Goal: Task Accomplishment & Management: Complete application form

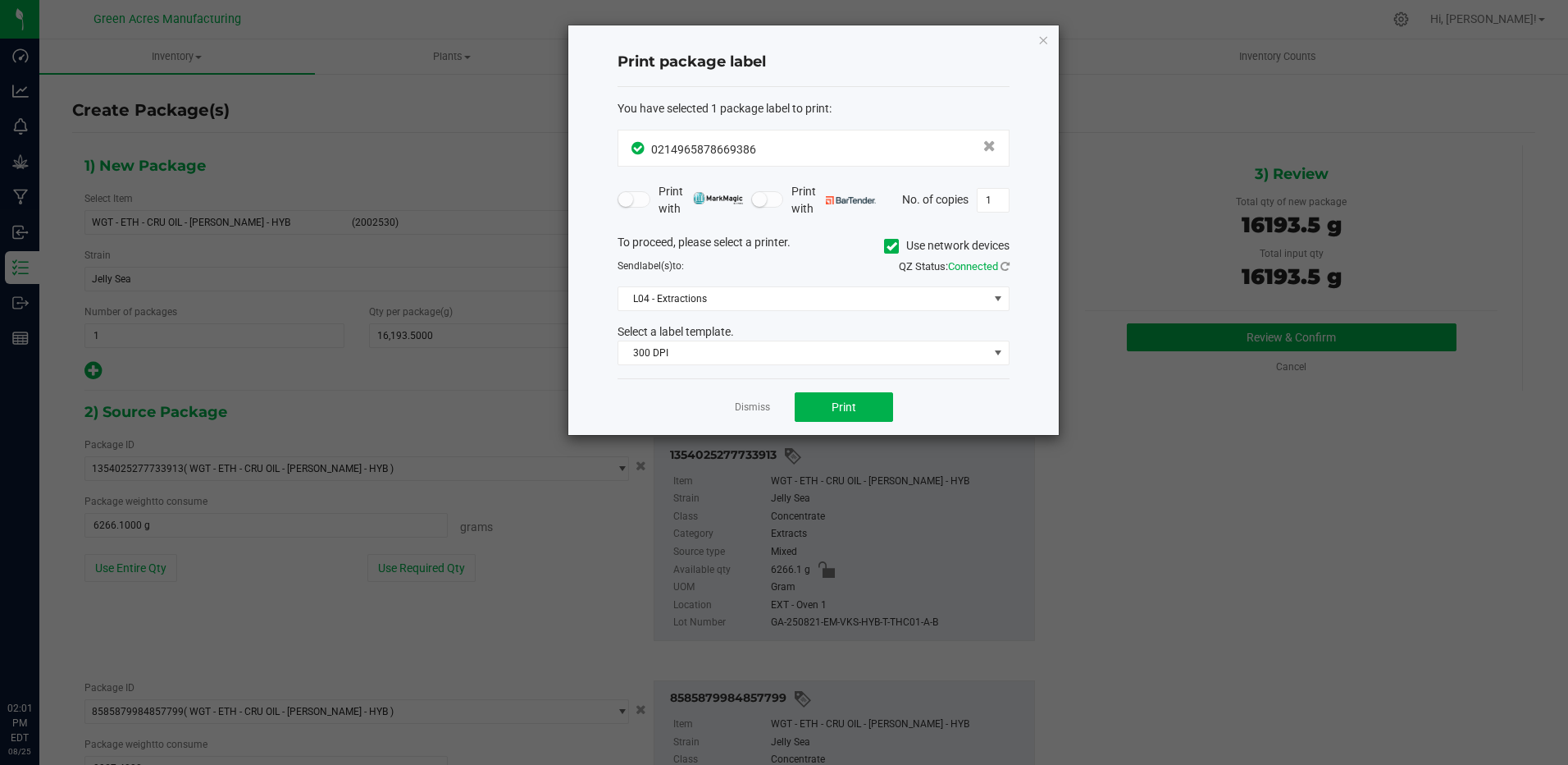
click at [753, 400] on link "Dismiss" at bounding box center [753, 407] width 36 height 14
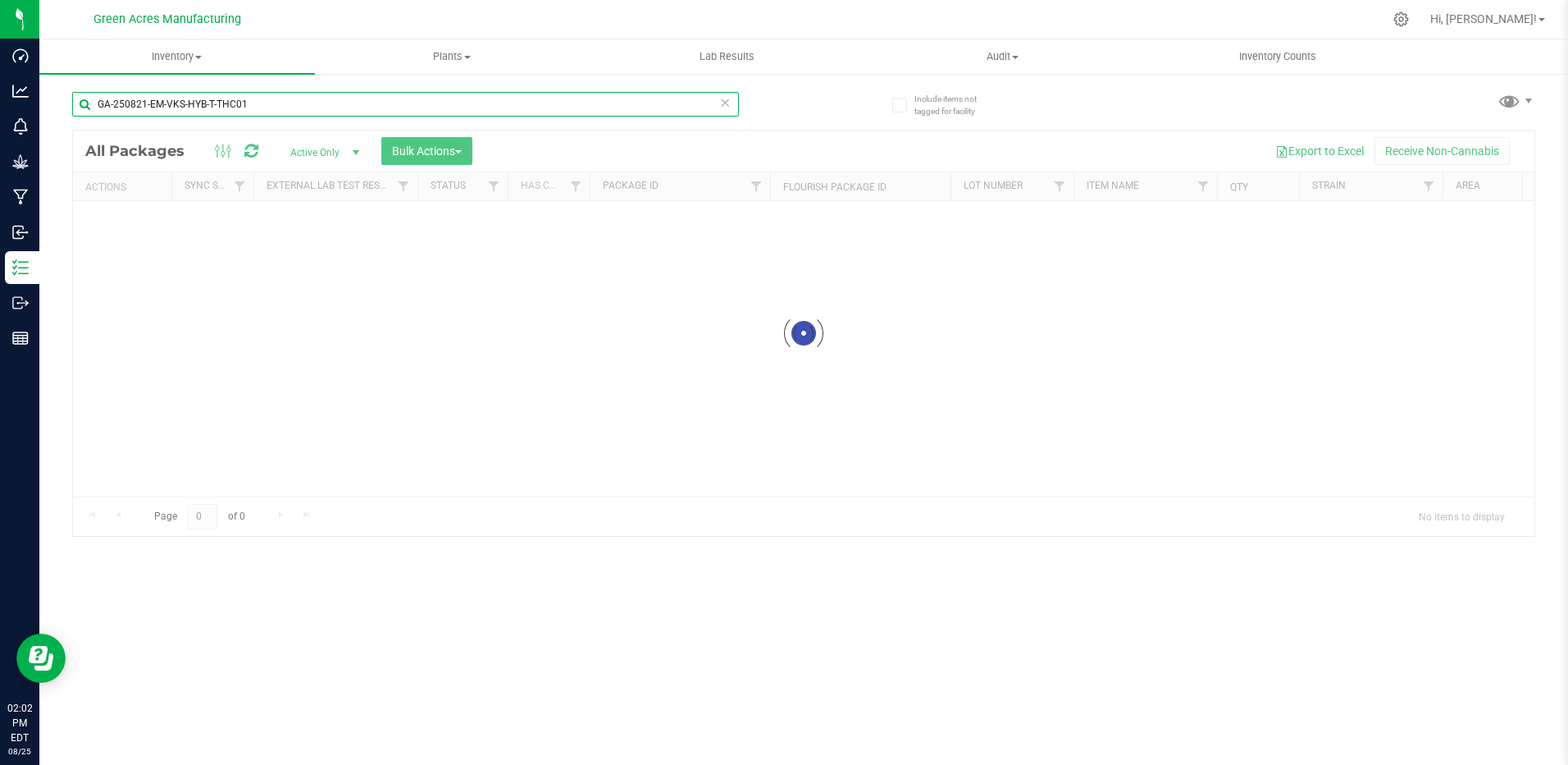
drag, startPoint x: 272, startPoint y: 106, endPoint x: 257, endPoint y: 106, distance: 15.0
click at [257, 106] on input "GA-250821-EM-VKS-HYB-T-THC01" at bounding box center [405, 104] width 666 height 25
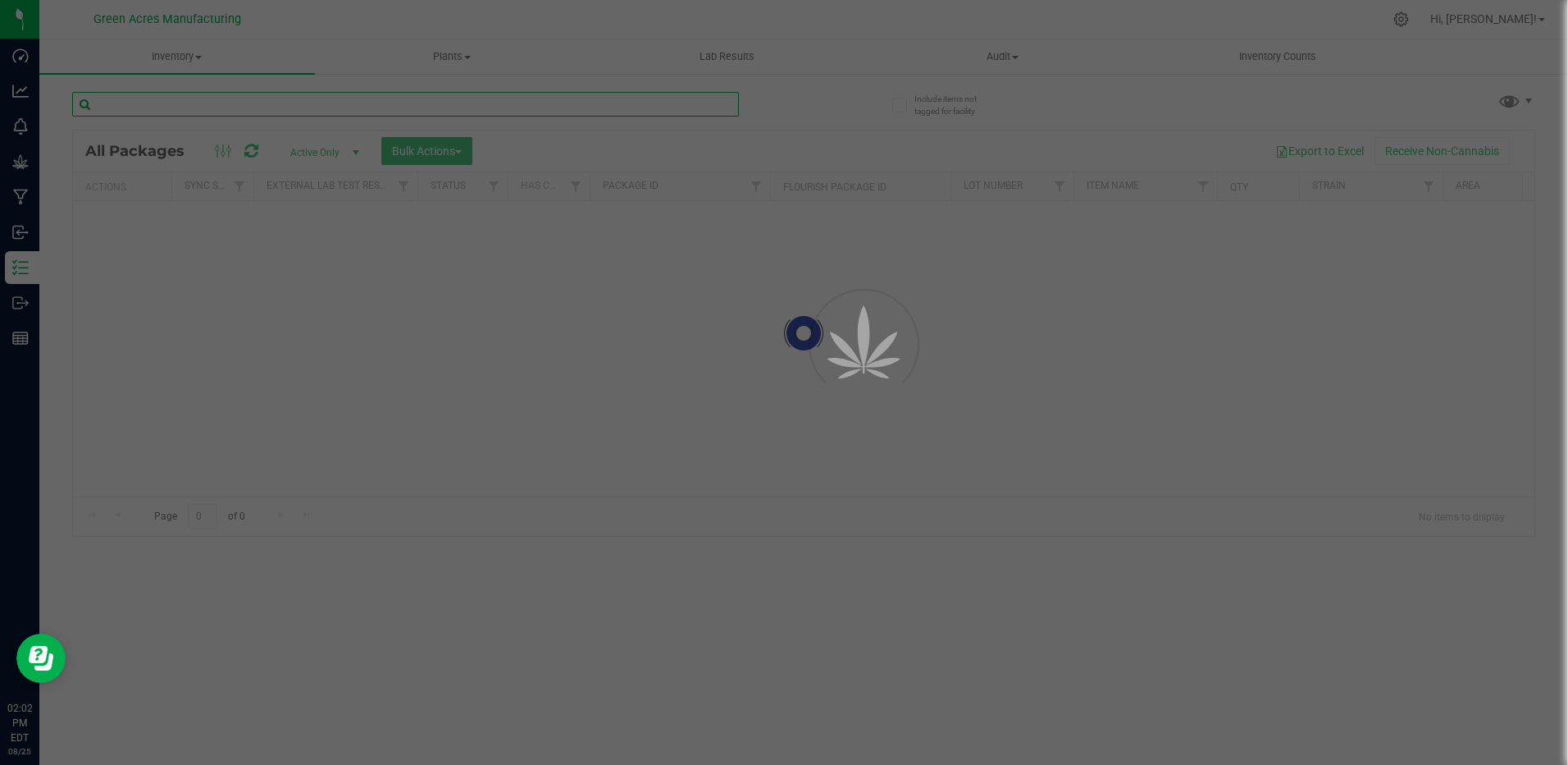
click at [408, 100] on input "text" at bounding box center [405, 104] width 666 height 25
paste input "GA-250825-EM-VKS-HYB-D-THC01"
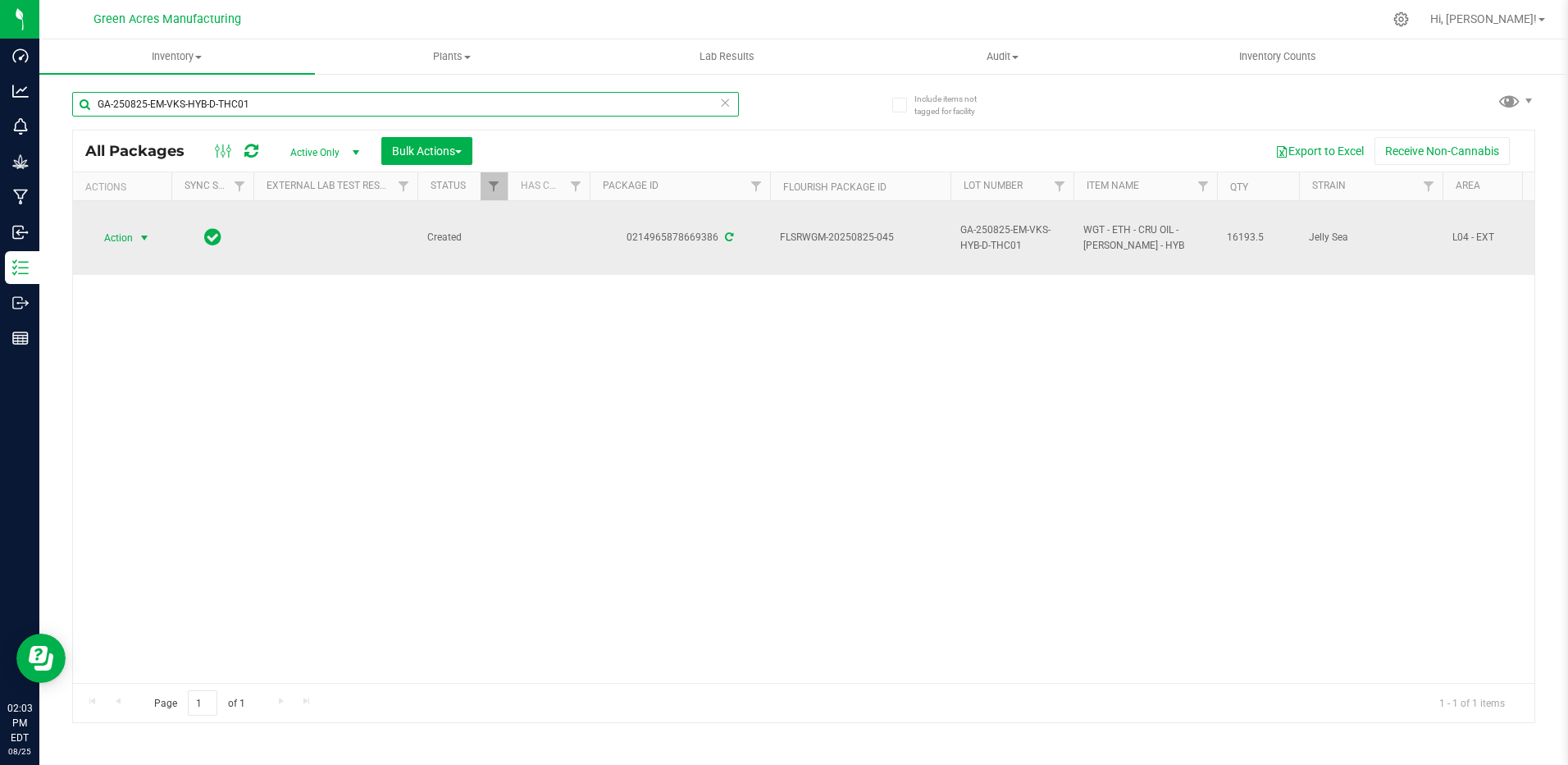
type input "GA-250825-EM-VKS-HYB-D-THC01"
click at [144, 237] on span "select" at bounding box center [145, 238] width 14 height 14
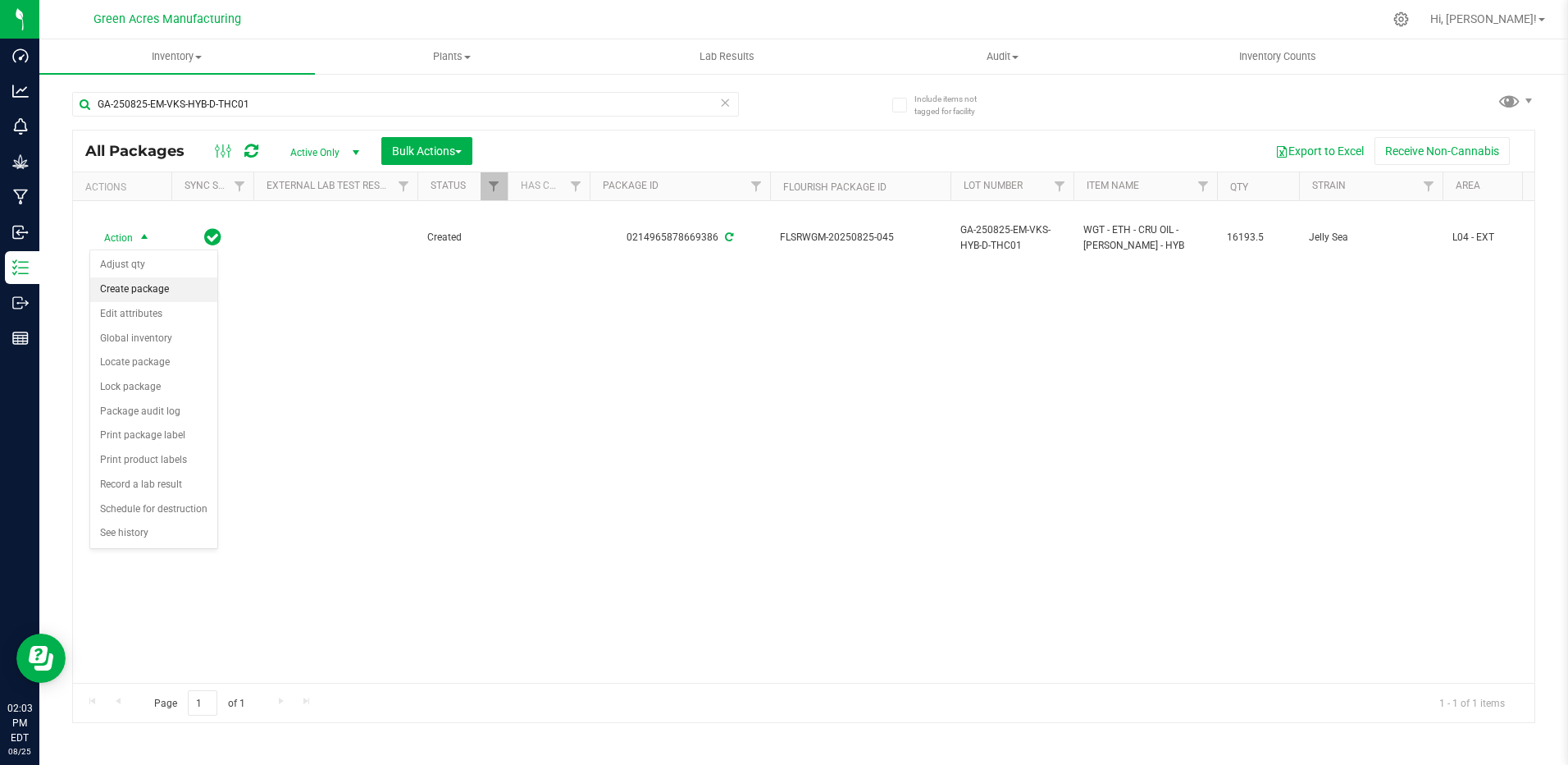
click at [158, 285] on li "Create package" at bounding box center [154, 289] width 127 height 25
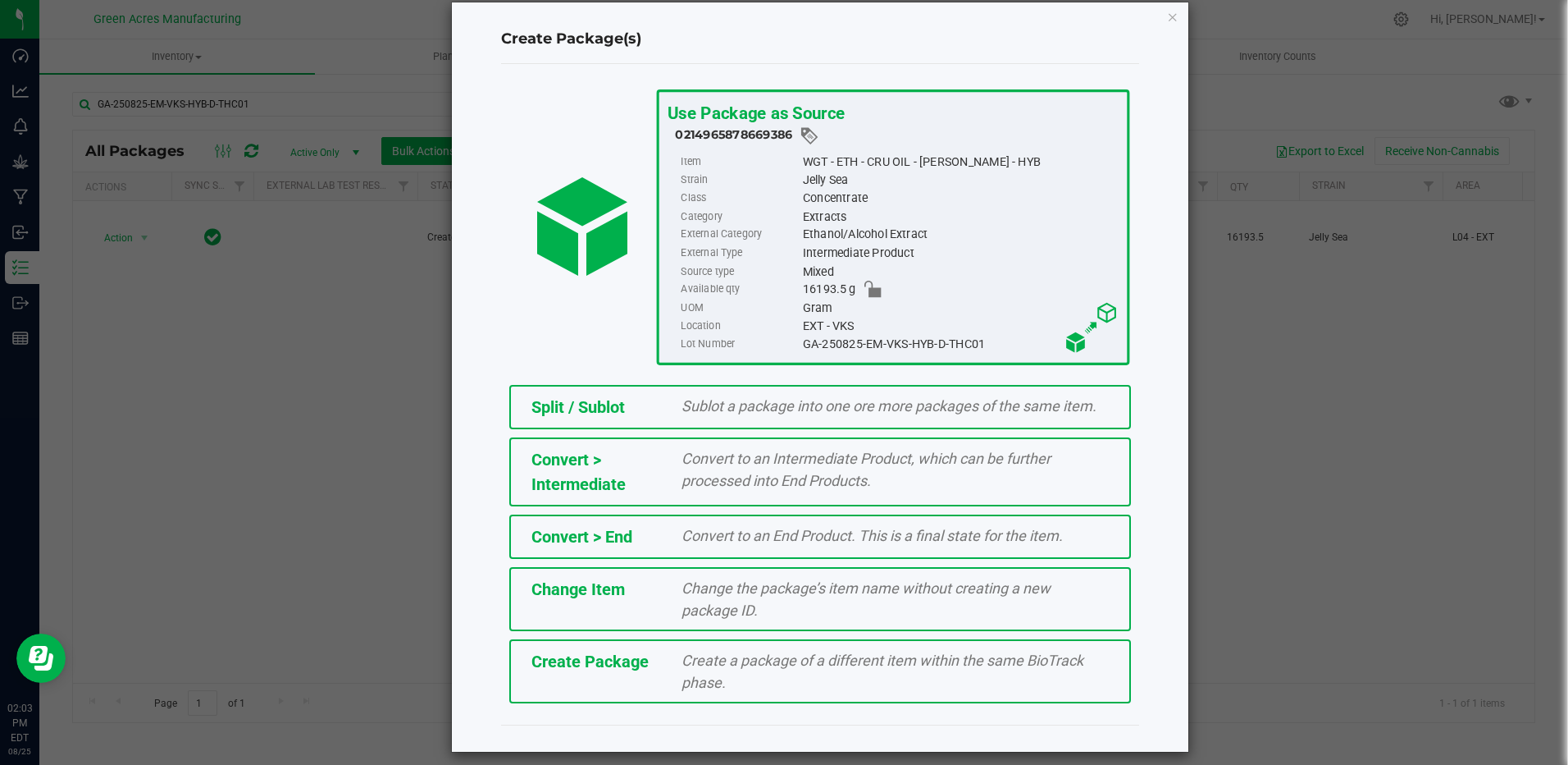
scroll to position [36, 0]
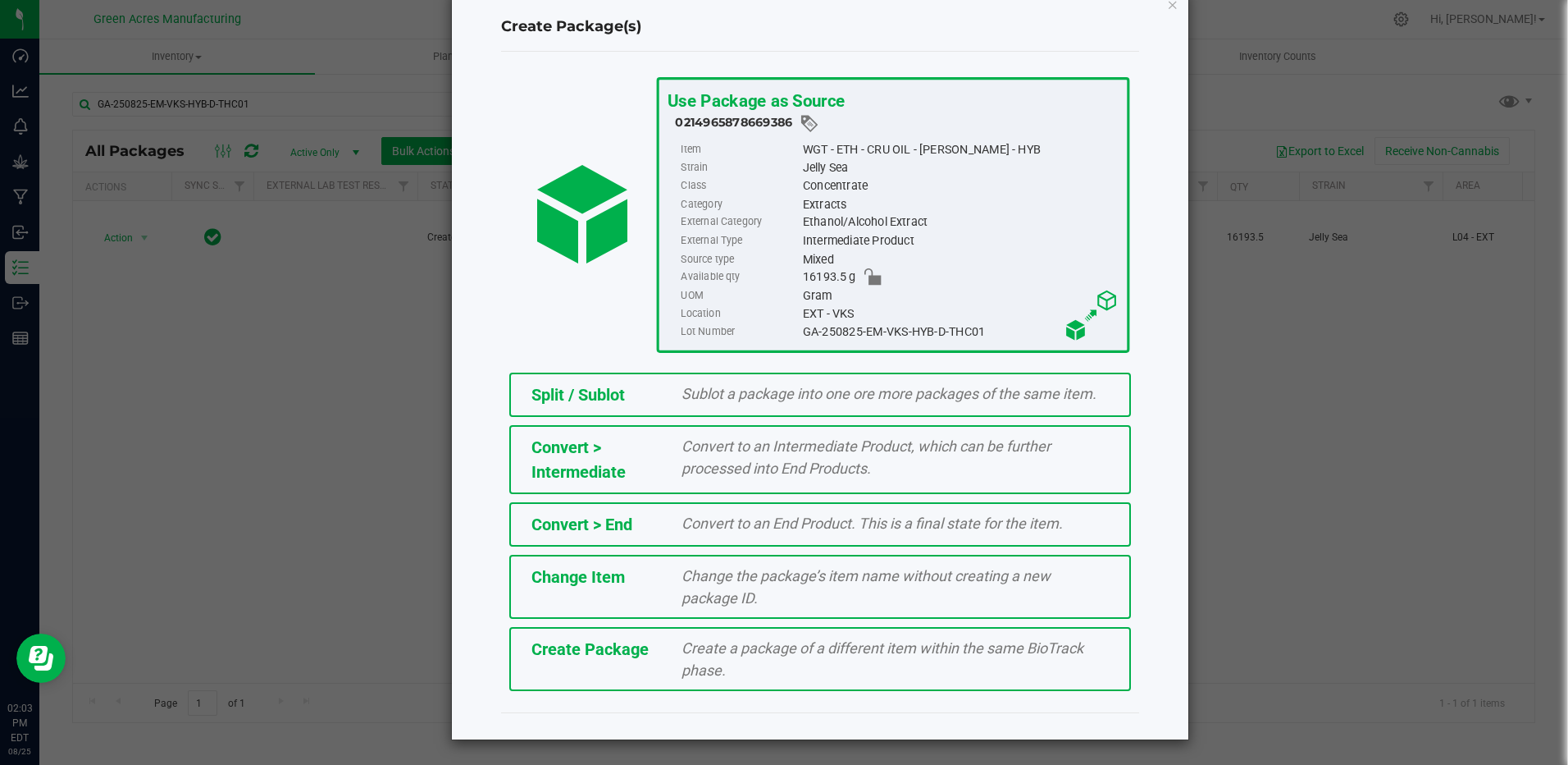
click at [606, 650] on span "Create Package" at bounding box center [589, 648] width 118 height 19
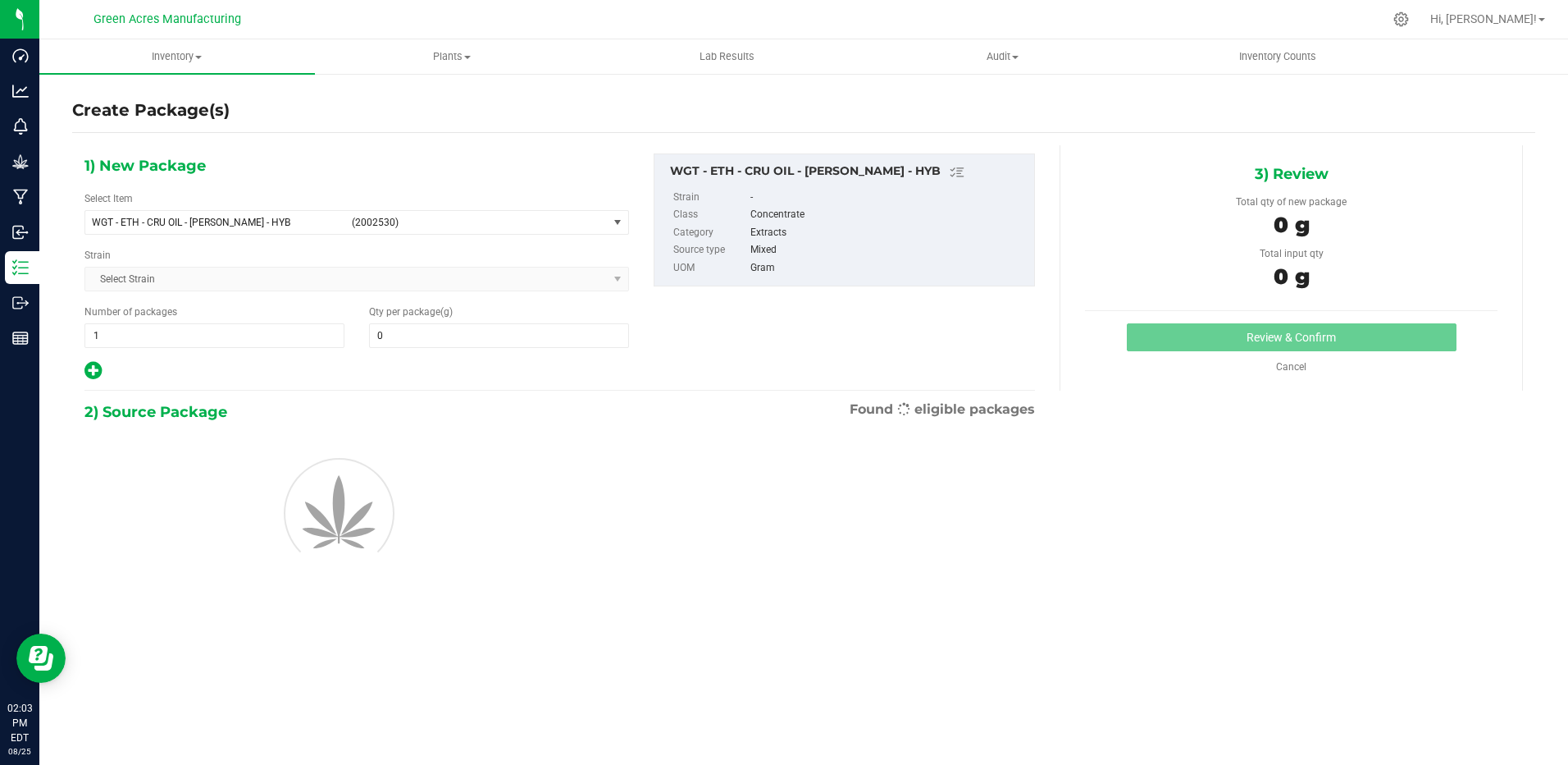
type input "0.0000"
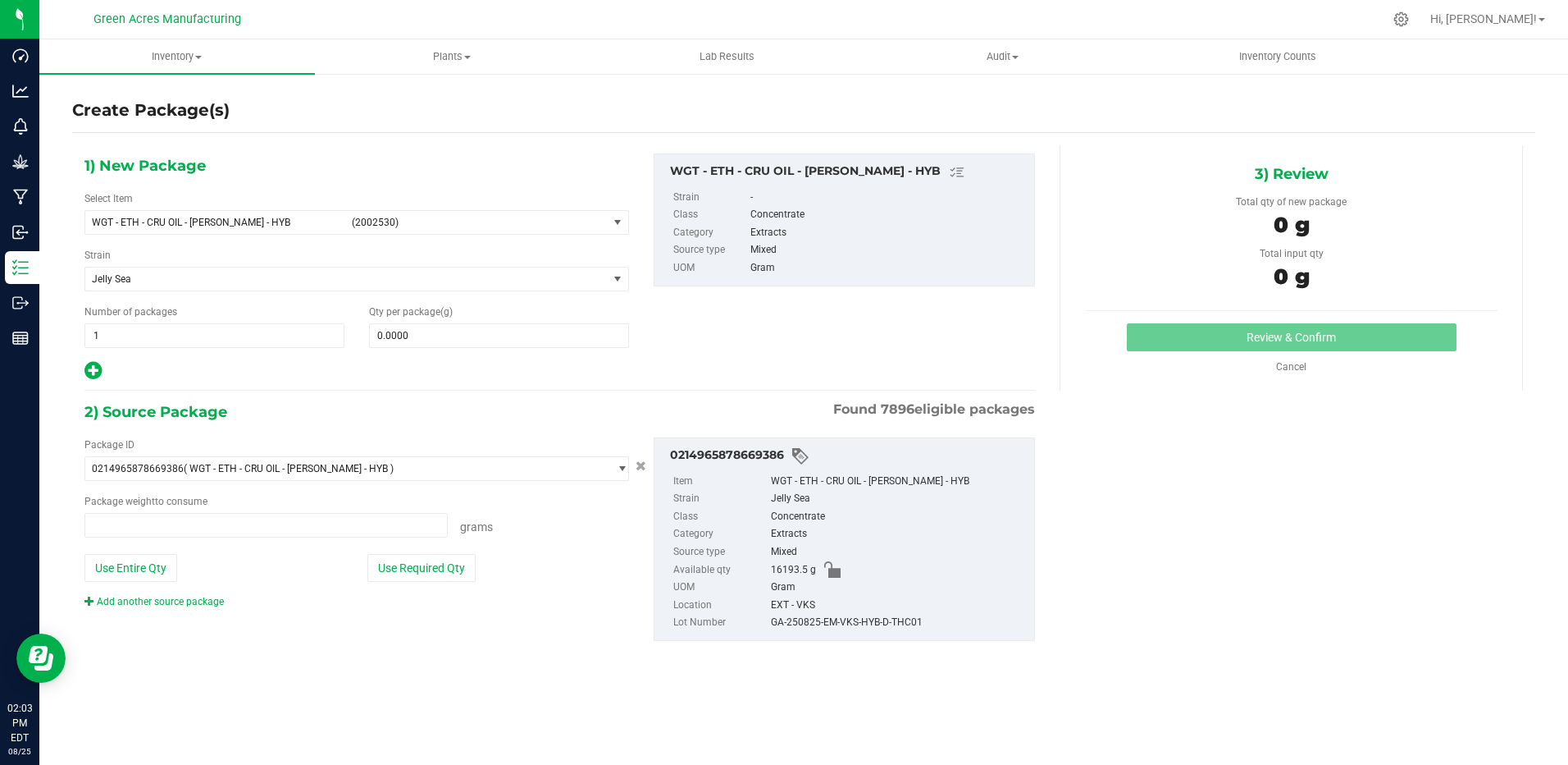
type input "0.0000 g"
click at [407, 227] on span "(2002530)" at bounding box center [476, 223] width 249 height 12
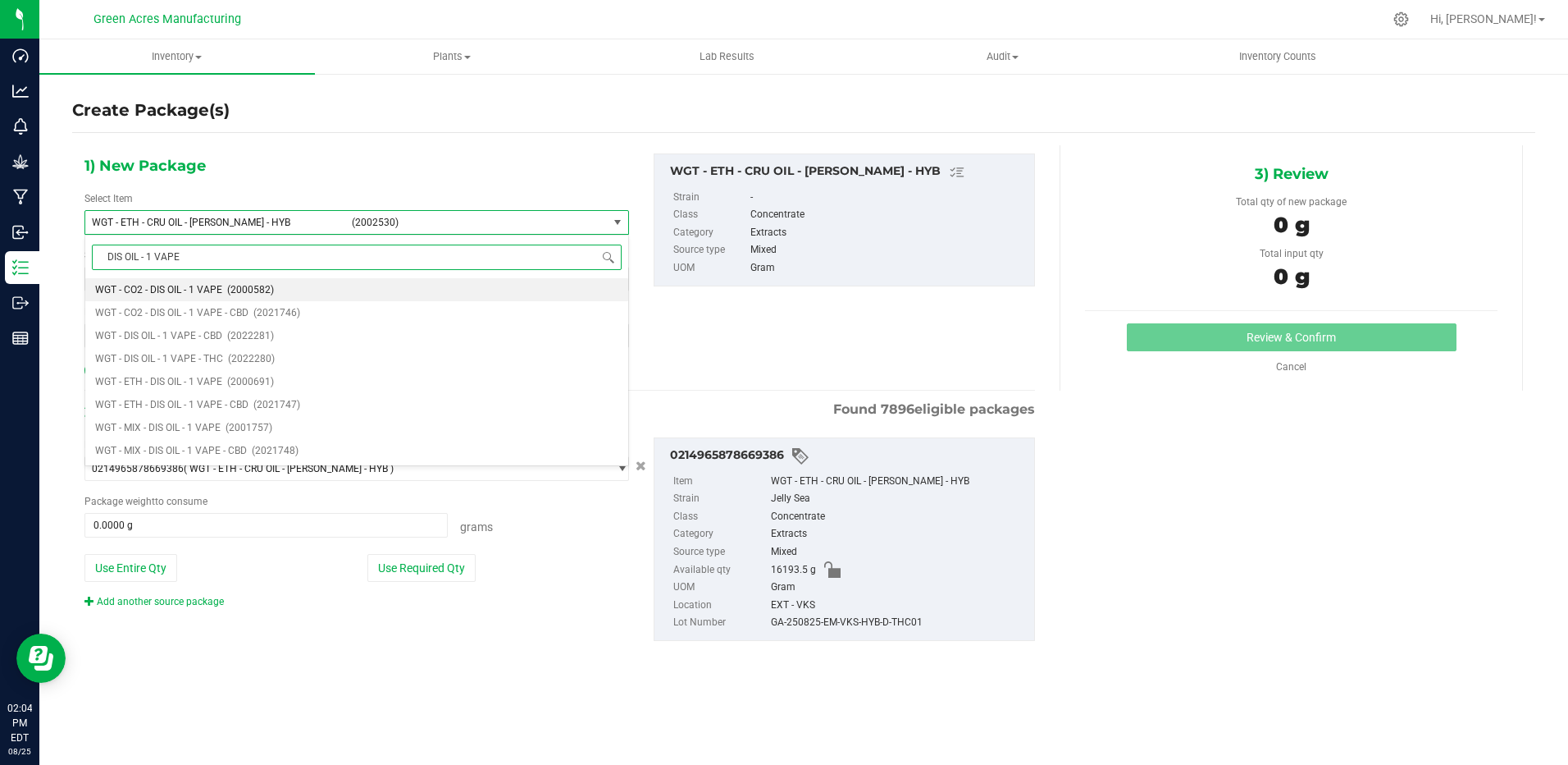
type input "DIS OIL - 1 VAPE"
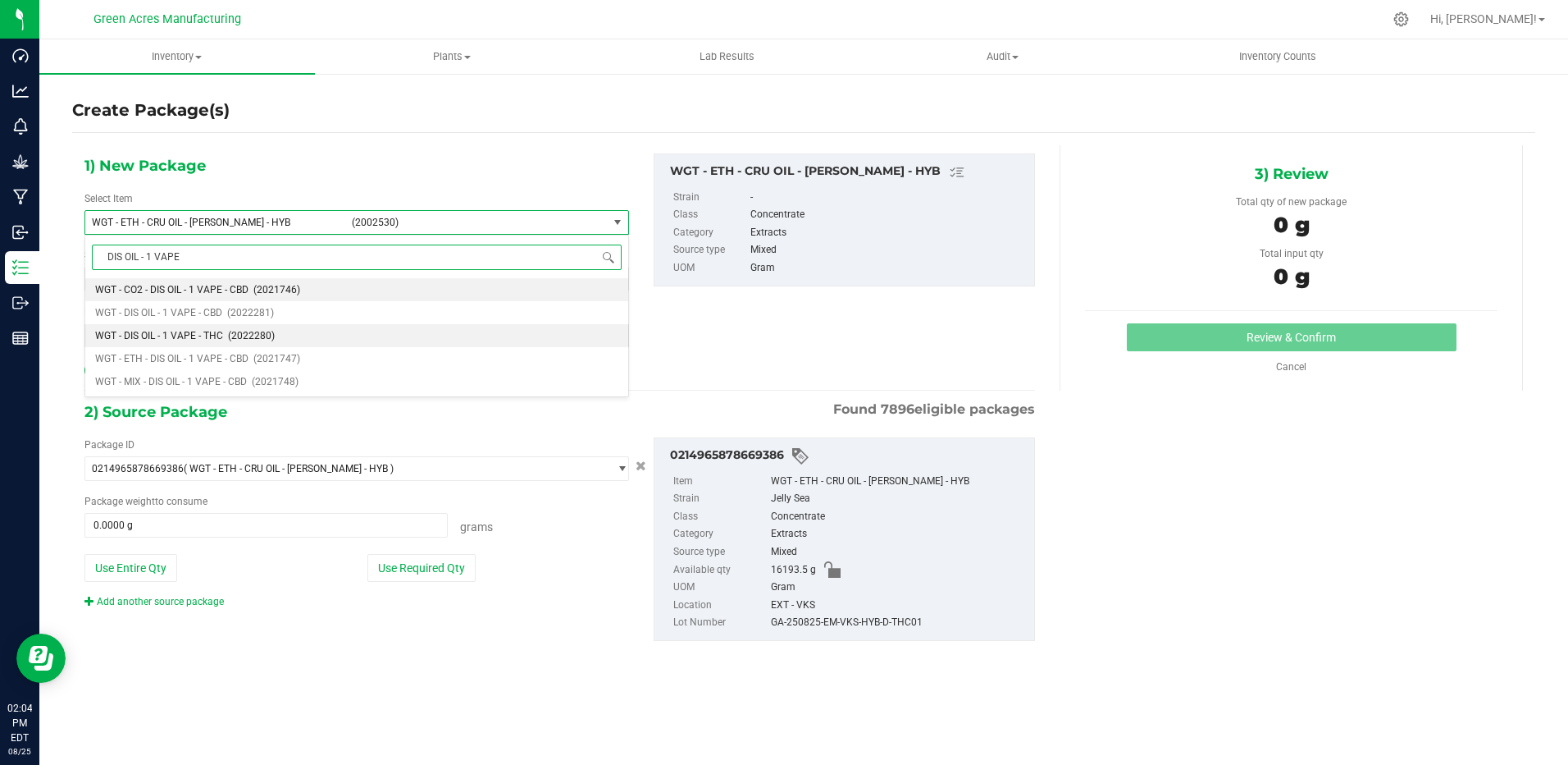
click at [205, 338] on span "WGT - DIS OIL - 1 VAPE - THC" at bounding box center [158, 336] width 128 height 12
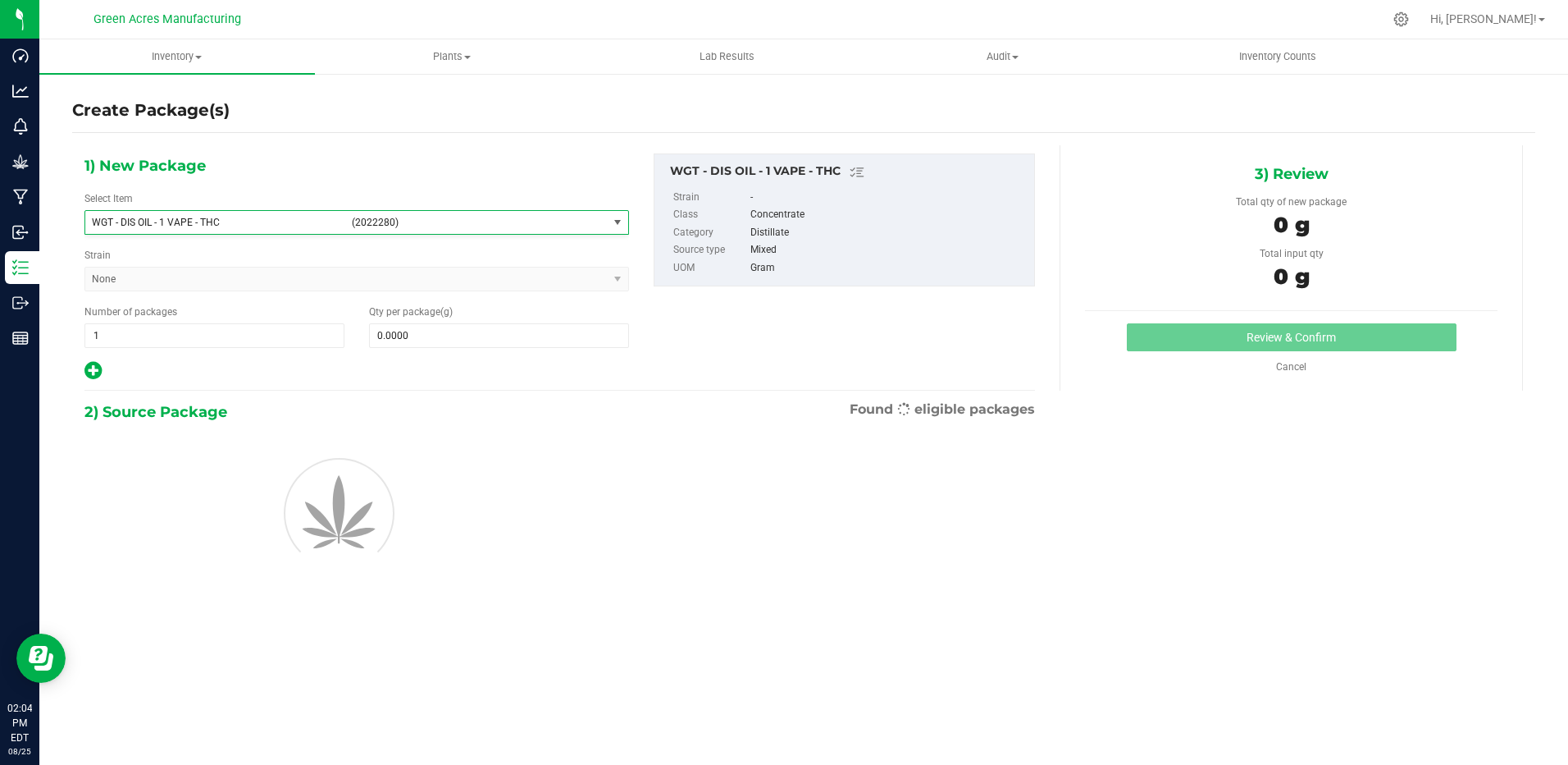
type input "0.0000"
click at [486, 339] on span at bounding box center [498, 335] width 260 height 25
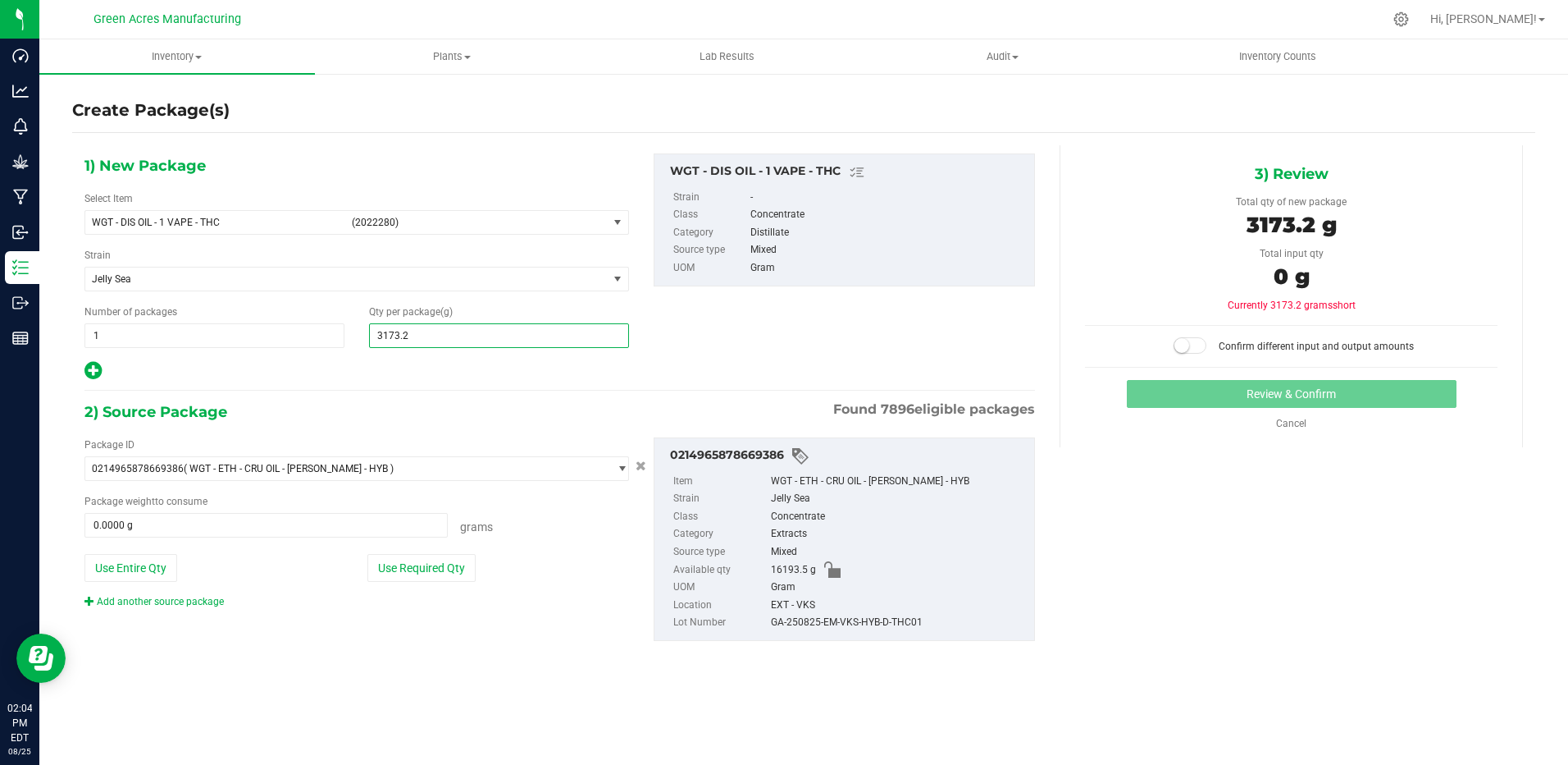
type input "3173.20"
type input "3,173.2000"
click at [388, 575] on button "Use Required Qty" at bounding box center [421, 568] width 108 height 28
type input "3173.2000 g"
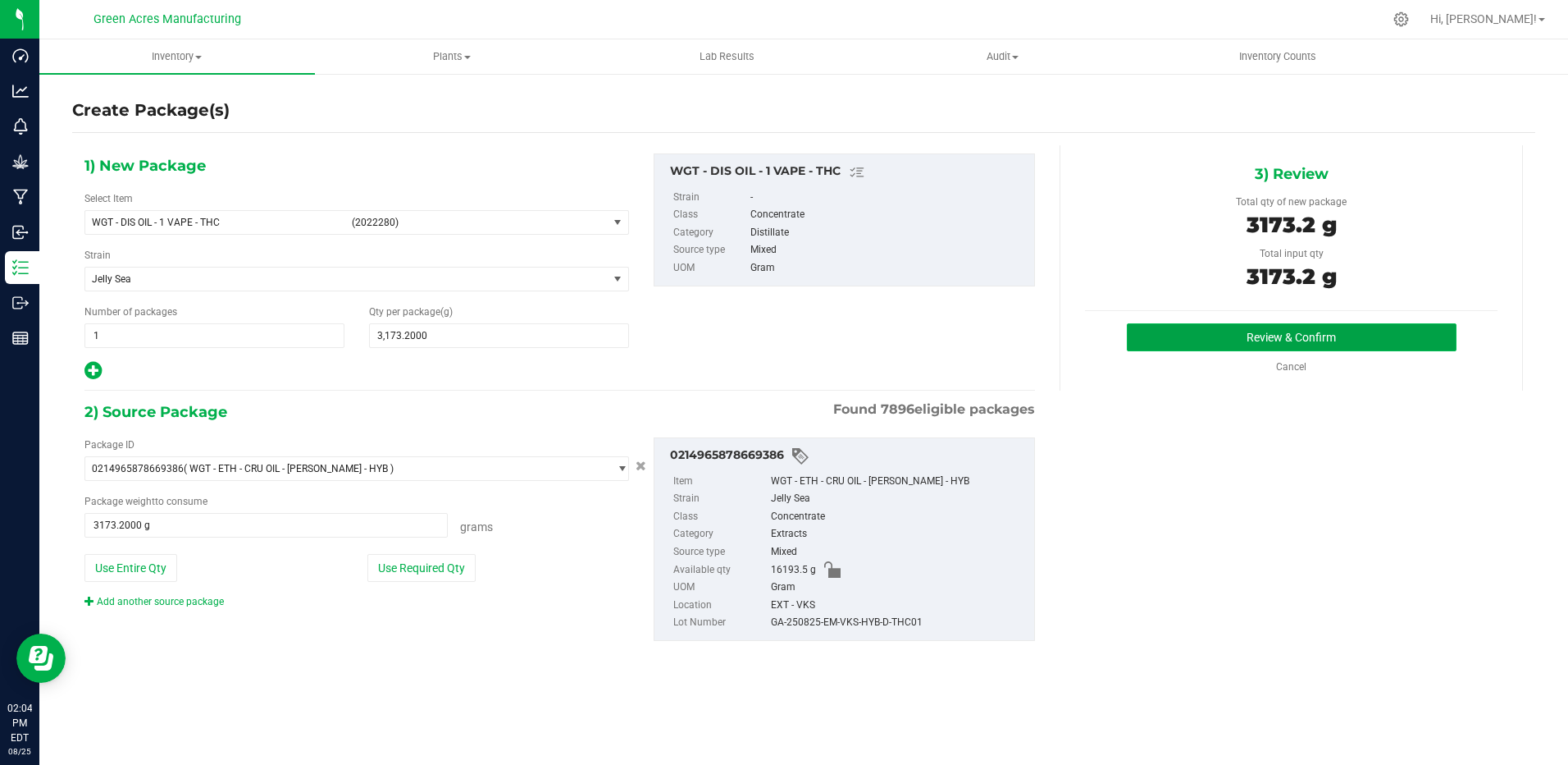
click at [1229, 334] on button "Review & Confirm" at bounding box center [1292, 337] width 330 height 28
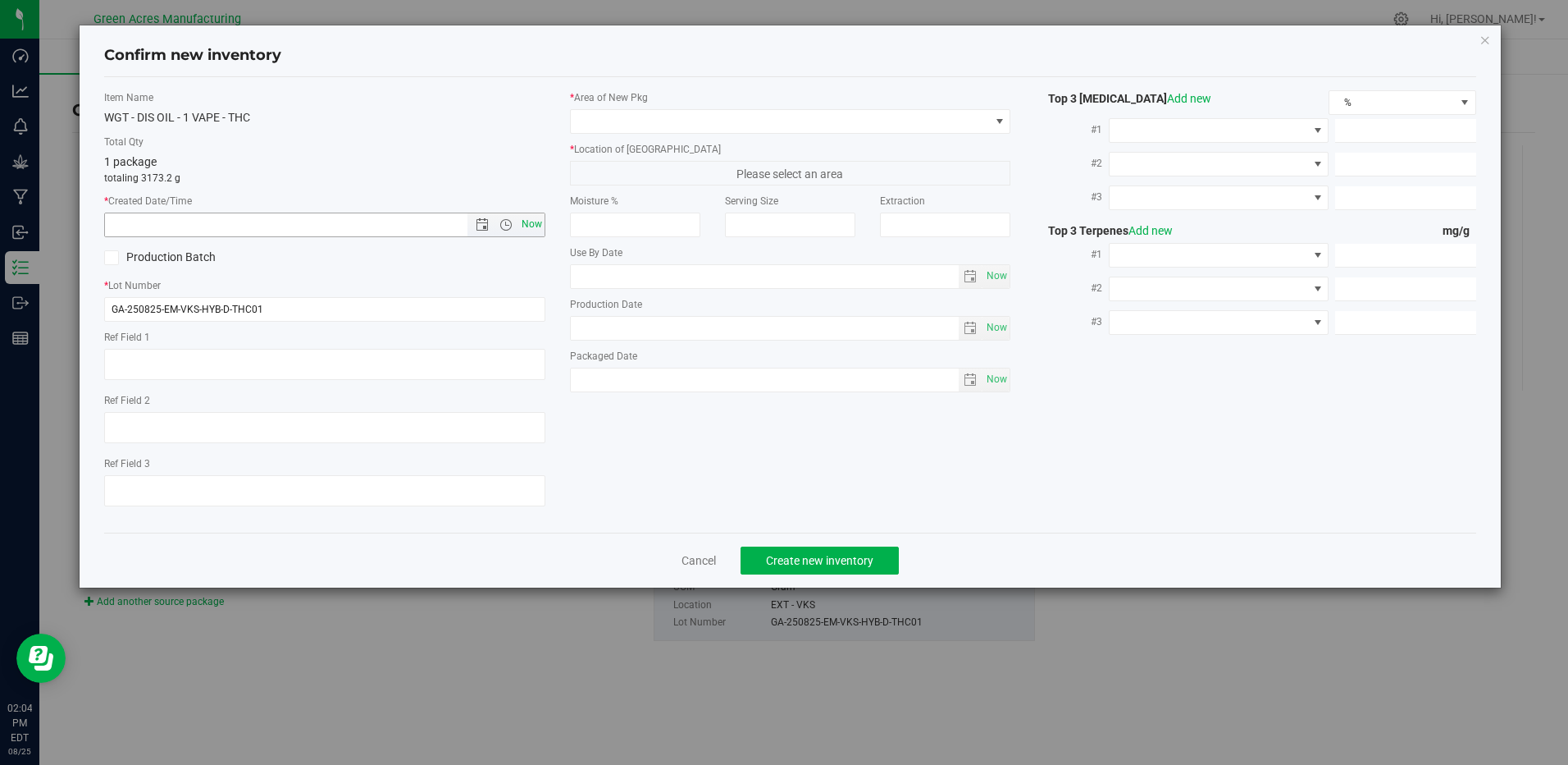
click at [537, 221] on span "Now" at bounding box center [531, 224] width 28 height 24
type input "[DATE] 2:04 PM"
click at [420, 311] on input "GA-250825-EM-VKS-HYB-D-THC01" at bounding box center [324, 309] width 441 height 25
type input "GA-250825-EM-VKS-HYB-D-THC01-D1A"
click at [829, 129] on span at bounding box center [780, 121] width 419 height 23
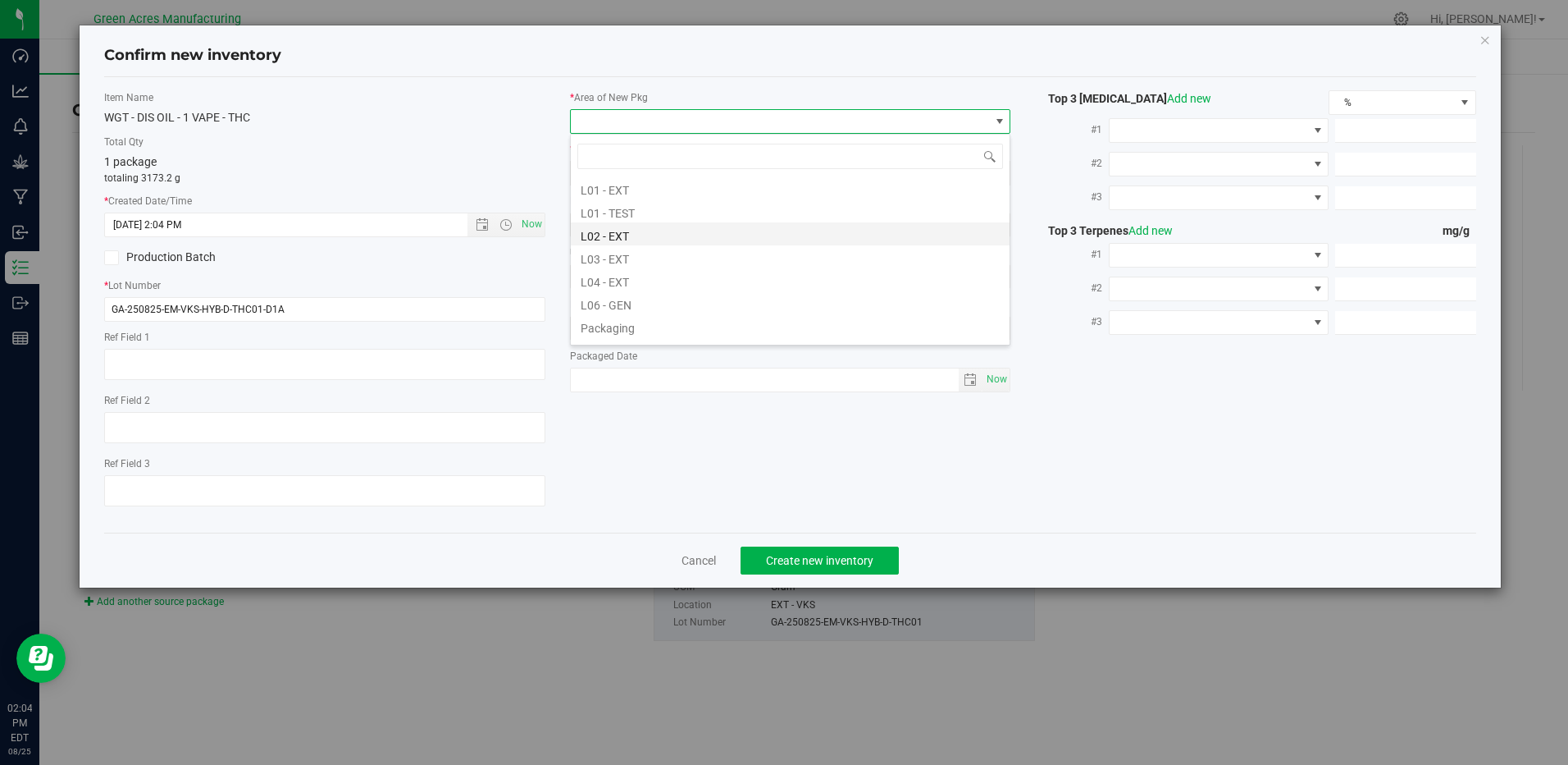
scroll to position [328, 0]
click at [611, 230] on li "L03 - EXT" at bounding box center [790, 228] width 439 height 23
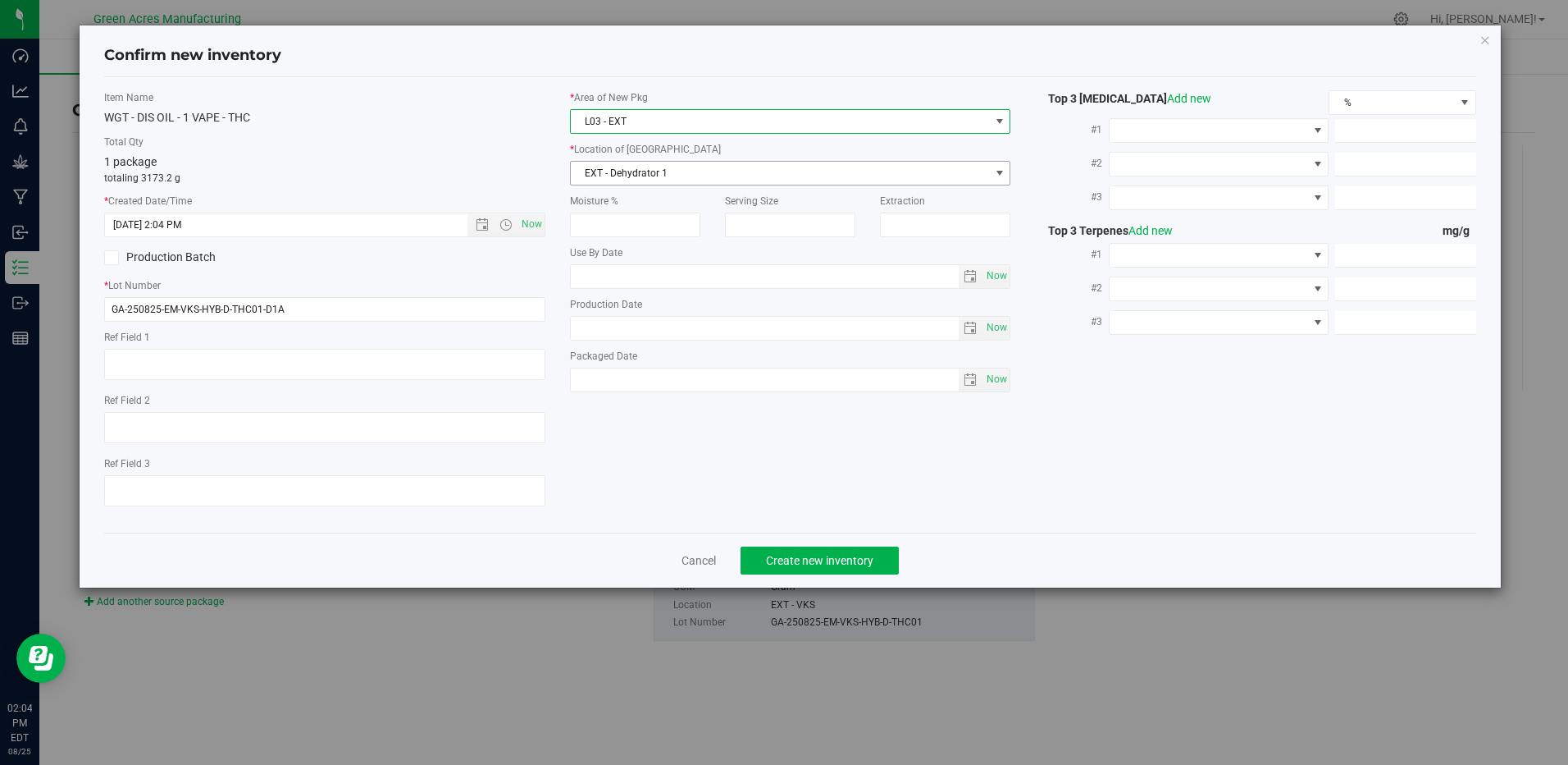
click at [642, 174] on span "EXT - Dehydrator 1" at bounding box center [780, 173] width 419 height 23
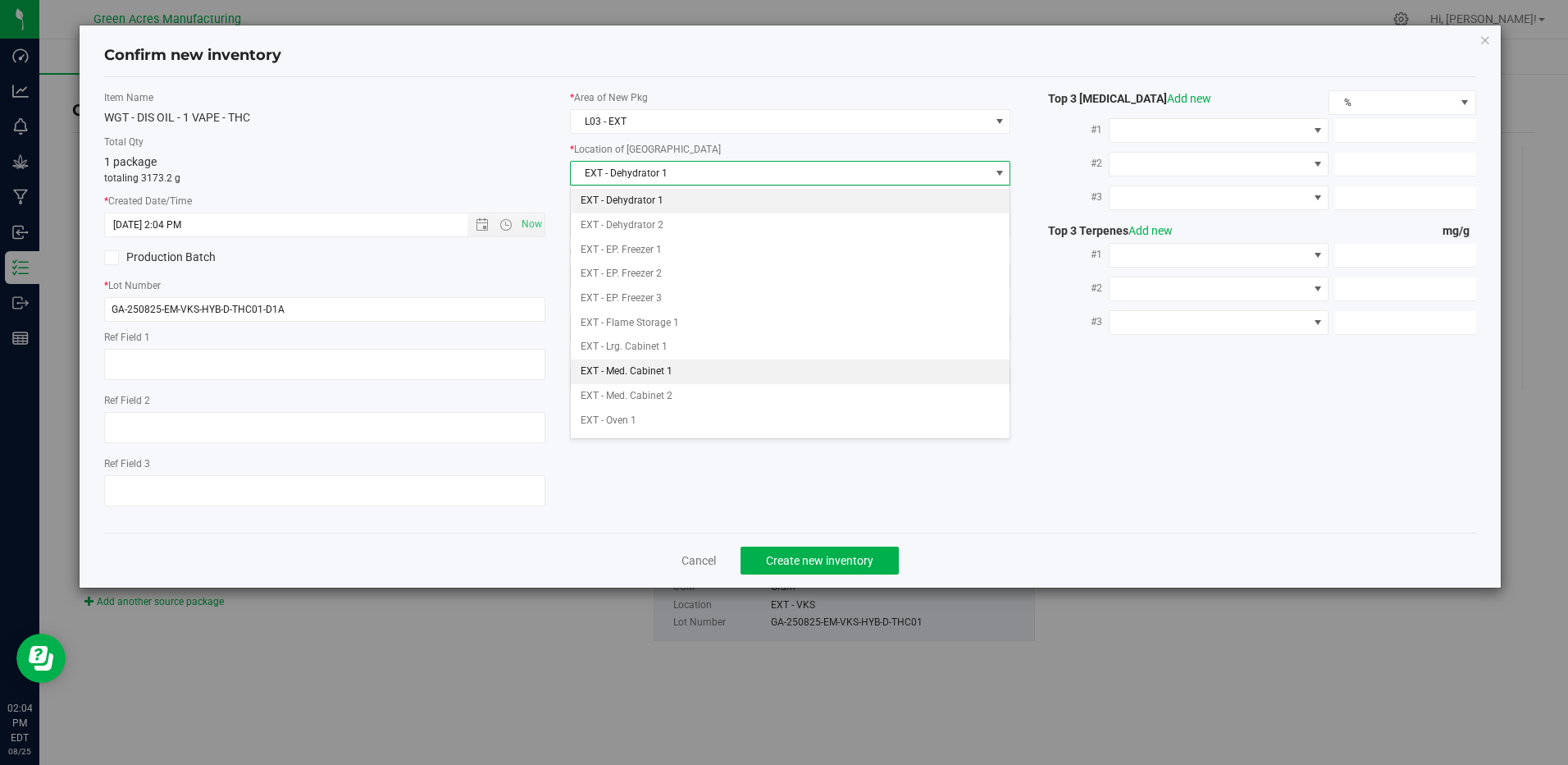
click at [657, 374] on li "EXT - Med. Cabinet 1" at bounding box center [790, 371] width 439 height 25
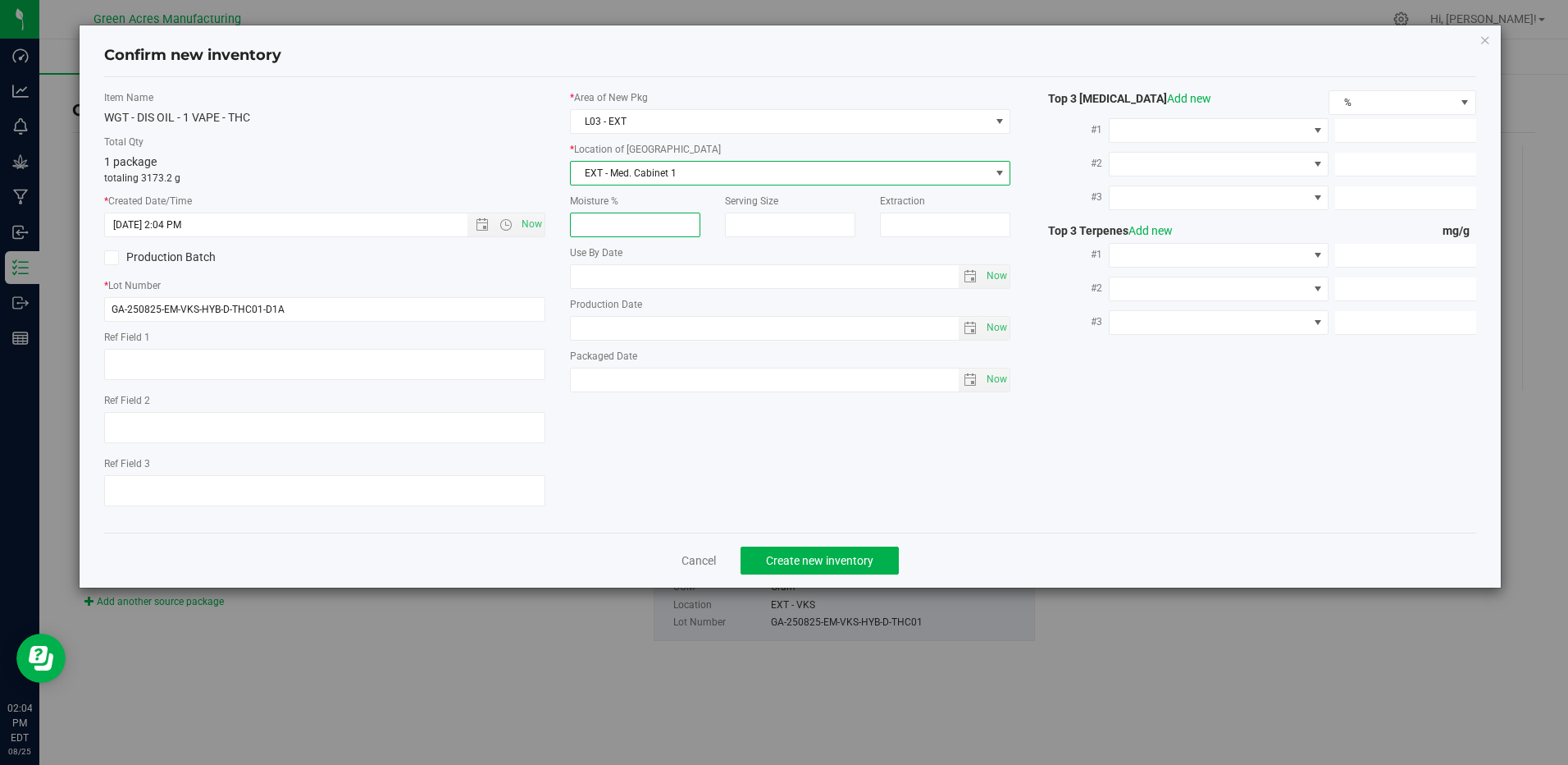
click at [666, 224] on input "number" at bounding box center [635, 224] width 130 height 25
click at [861, 473] on div "Item Name WGT - DIS OIL - 1 VAPE - THC Total Qty 1 package totaling 3173.2 g * …" at bounding box center [790, 305] width 1396 height 429
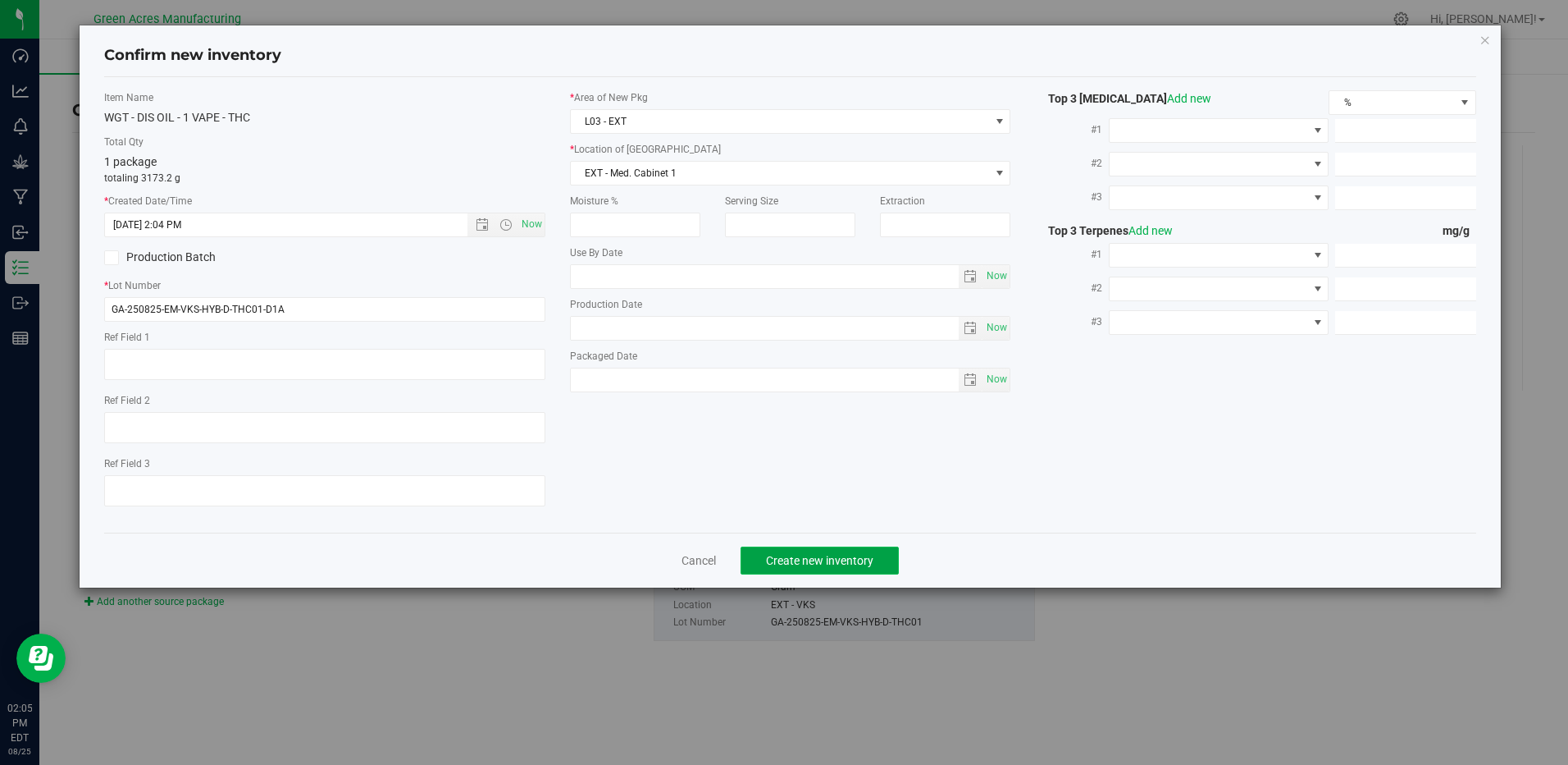
click at [862, 559] on span "Create new inventory" at bounding box center [820, 561] width 107 height 14
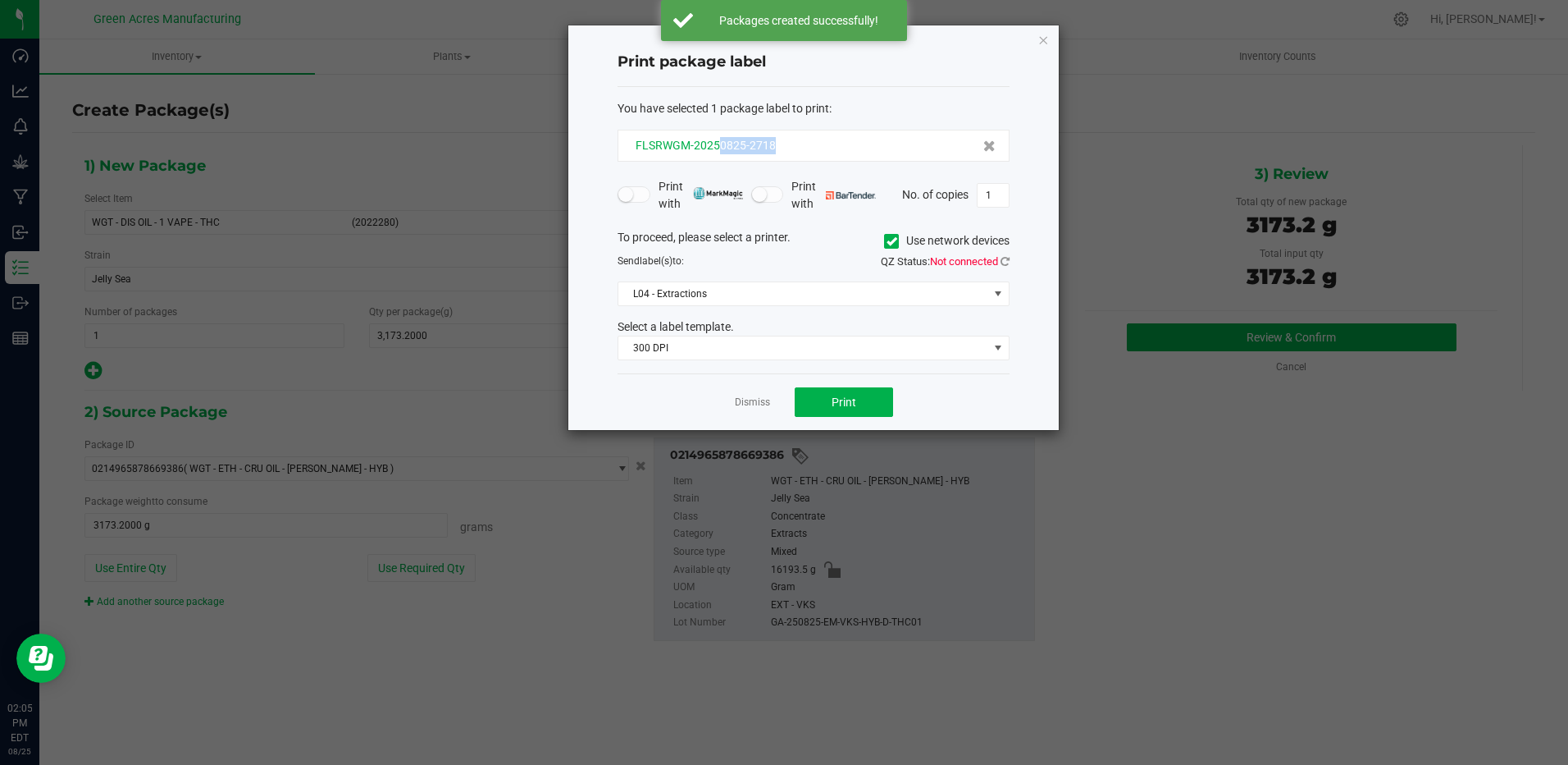
drag, startPoint x: 717, startPoint y: 150, endPoint x: 771, endPoint y: 146, distance: 54.1
click at [771, 146] on span "FLSRWGM-20250825-2718" at bounding box center [706, 146] width 140 height 14
drag, startPoint x: 771, startPoint y: 146, endPoint x: 763, endPoint y: 146, distance: 8.0
copy span "0825-2718"
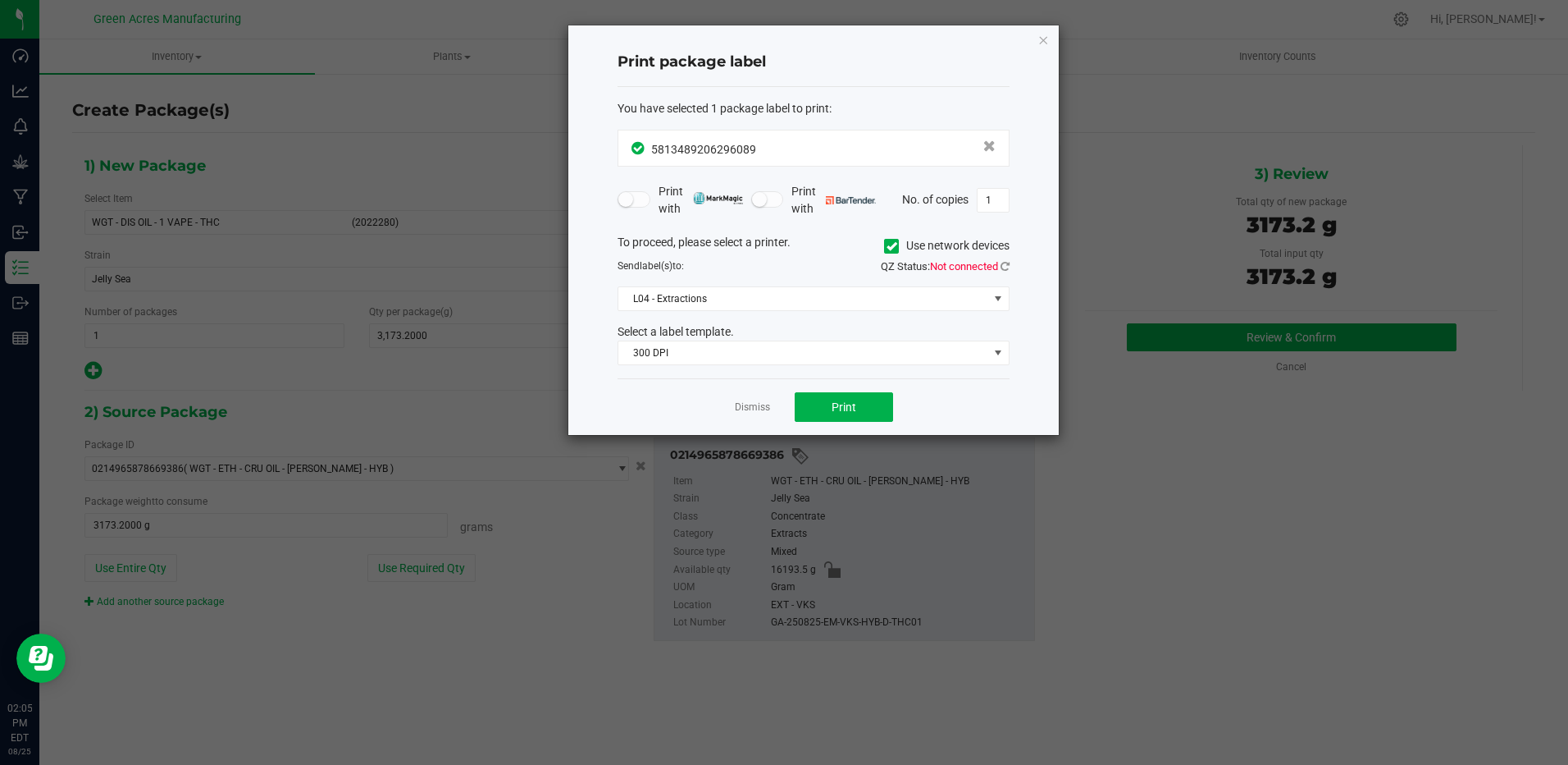
click at [1010, 263] on div "QZ Status: Not connected" at bounding box center [918, 266] width 208 height 16
click at [1006, 264] on icon at bounding box center [1005, 266] width 9 height 11
click at [864, 416] on button "Print" at bounding box center [844, 407] width 98 height 30
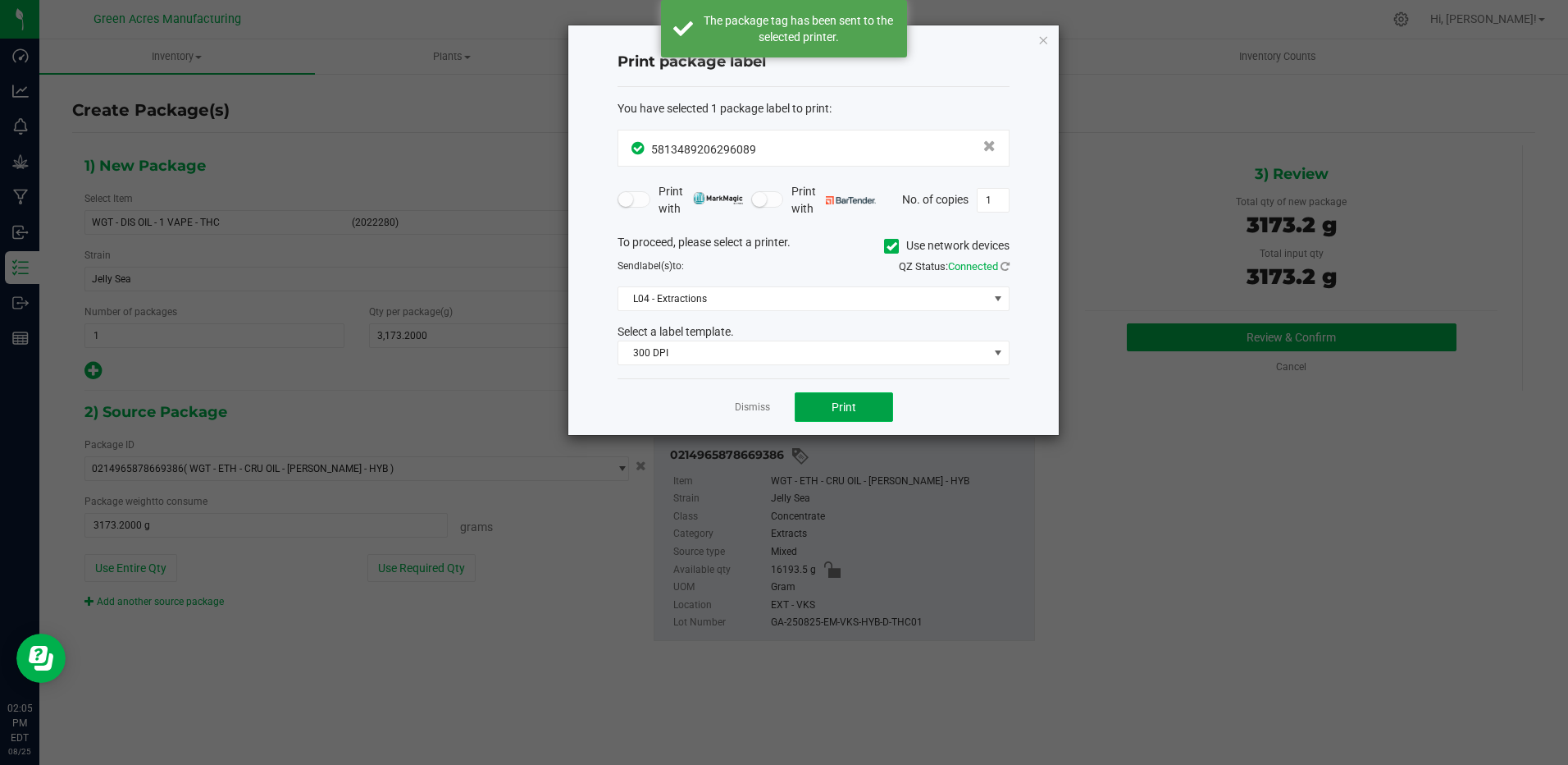
click at [864, 416] on button "Print" at bounding box center [844, 407] width 98 height 30
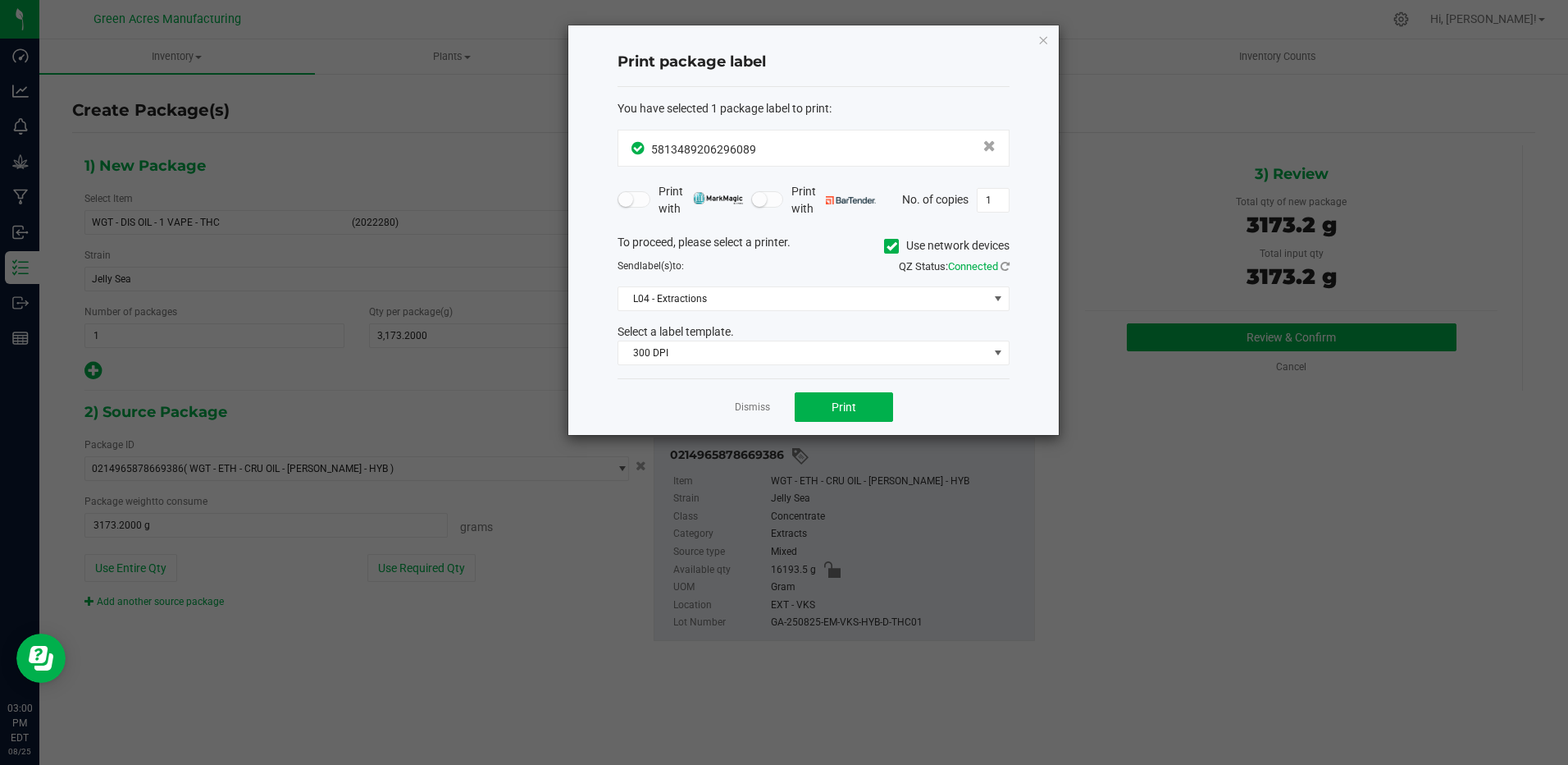
scroll to position [0, 0]
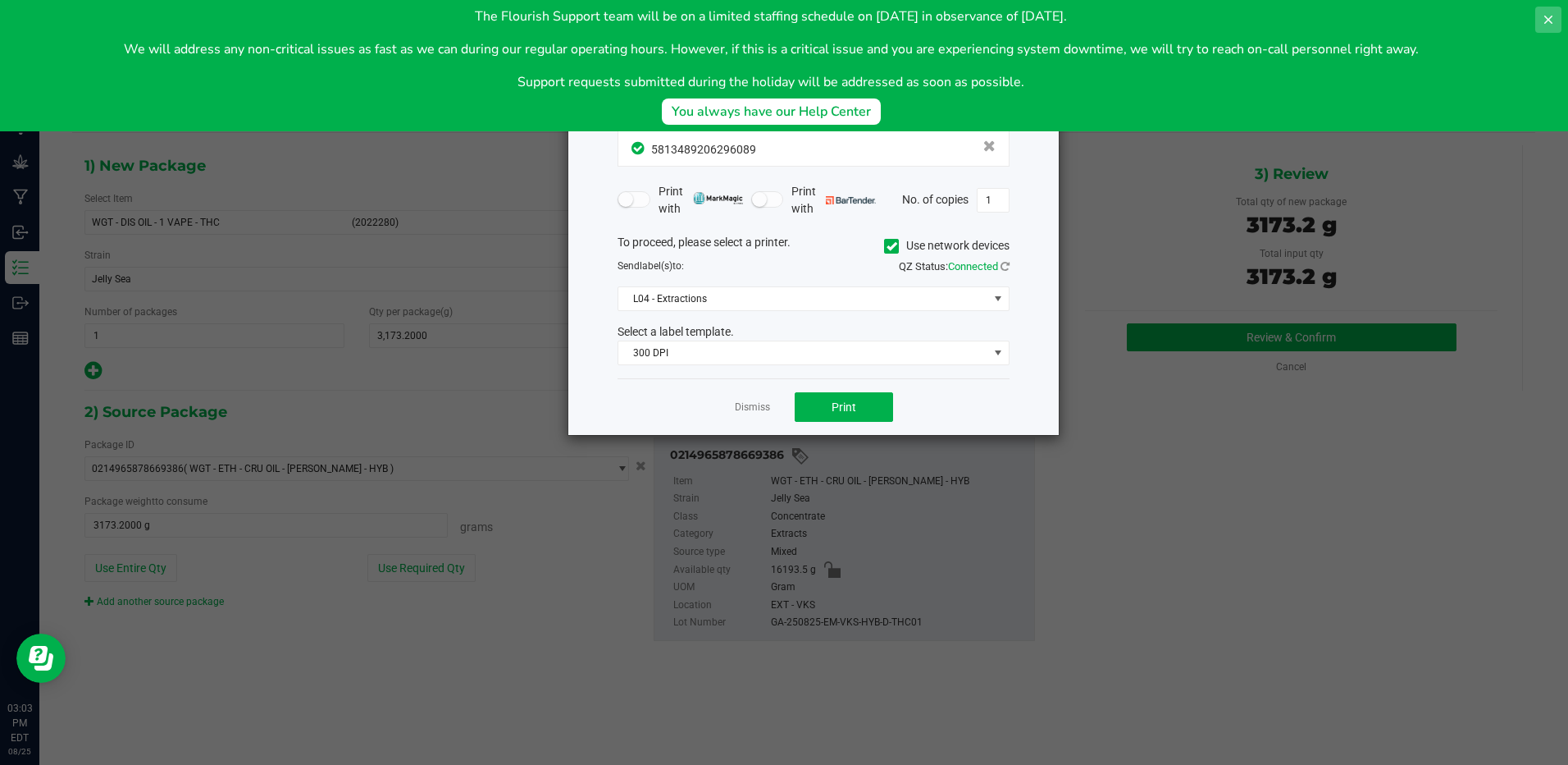
click at [1552, 19] on icon at bounding box center [1549, 20] width 14 height 14
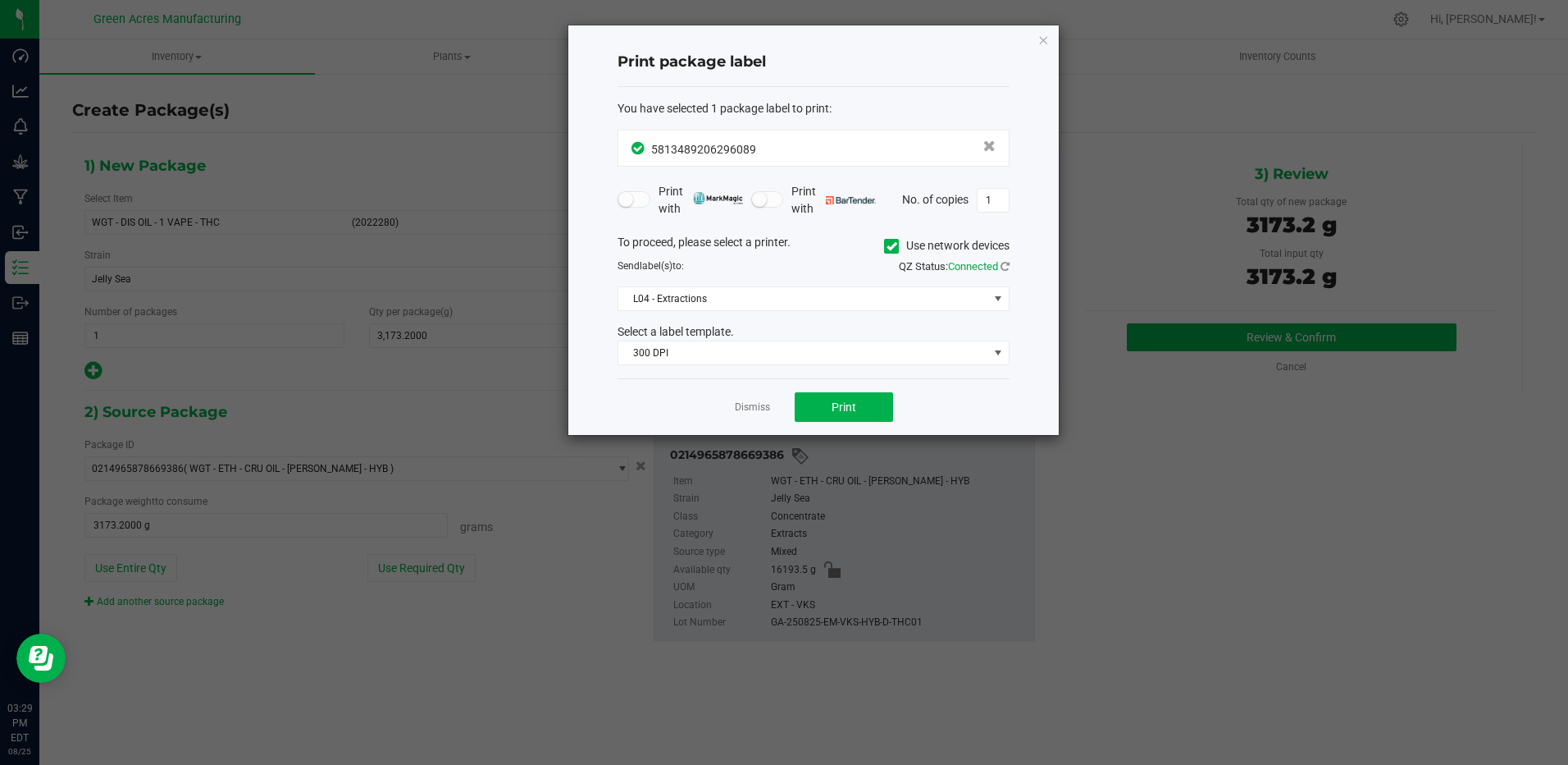
click at [732, 407] on div "Dismiss Print" at bounding box center [814, 406] width 392 height 57
click at [737, 407] on link "Dismiss" at bounding box center [753, 407] width 36 height 14
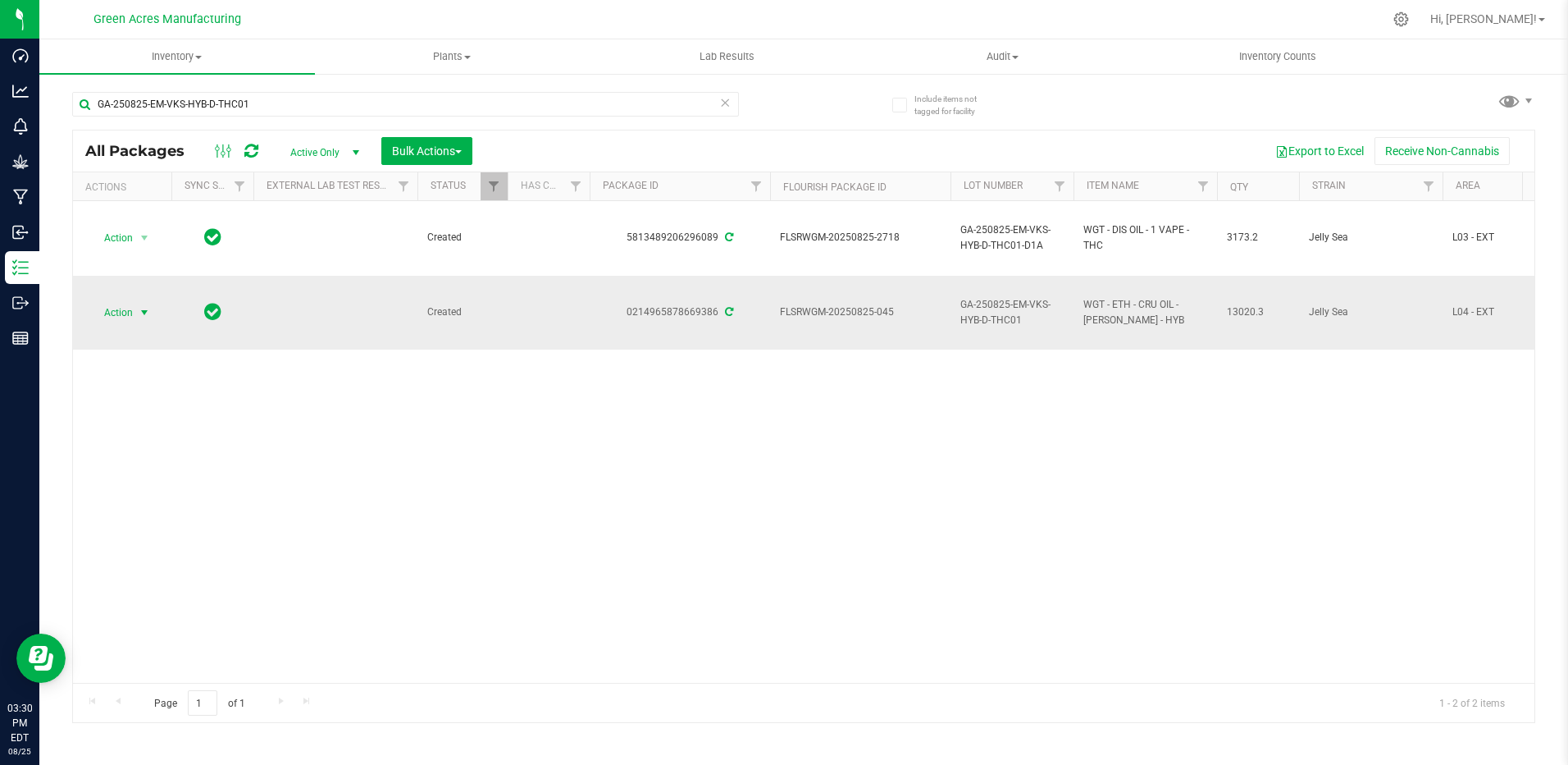
click at [136, 312] on span "select" at bounding box center [145, 312] width 20 height 23
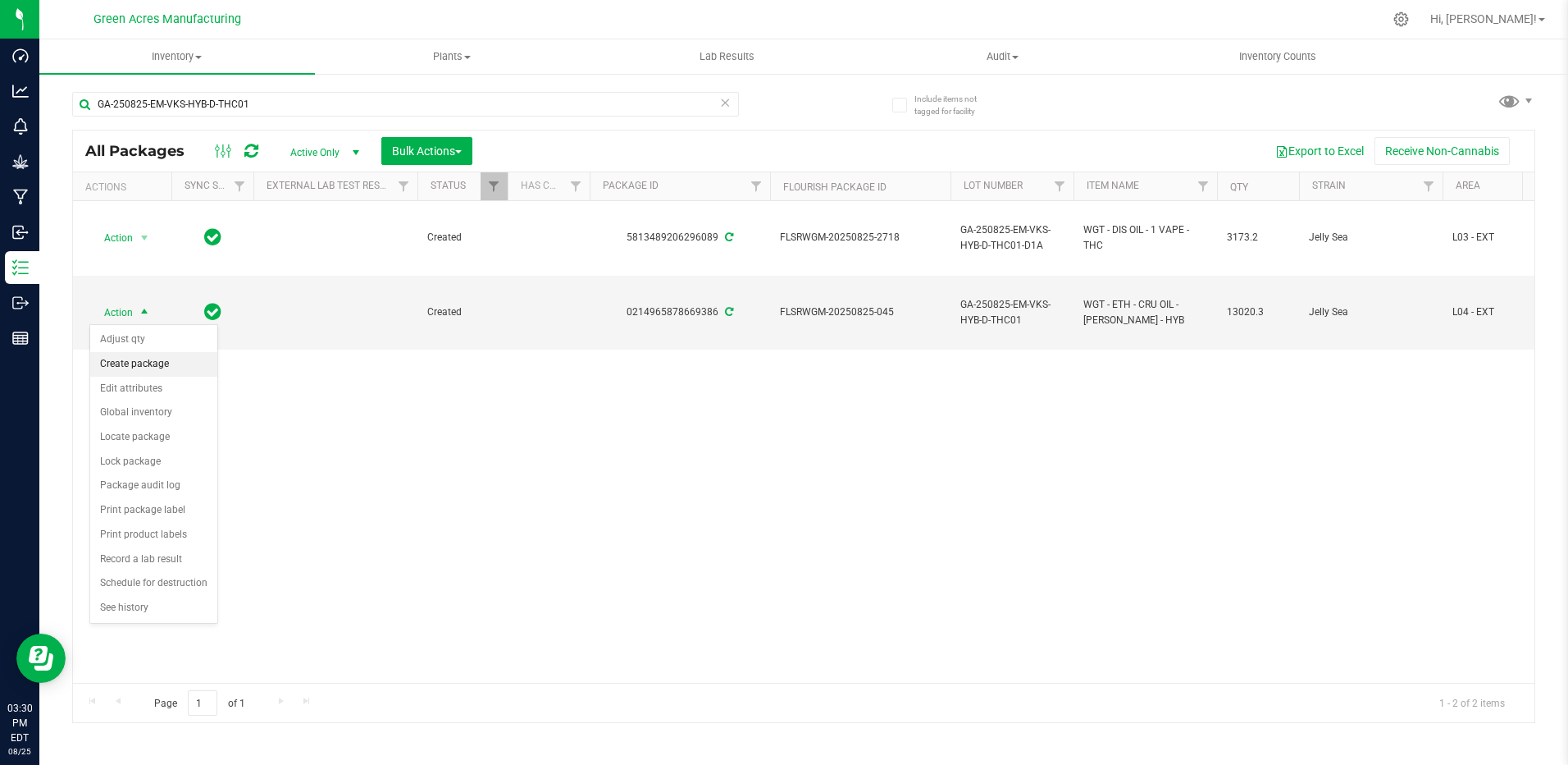
click at [137, 367] on li "Create package" at bounding box center [154, 364] width 127 height 25
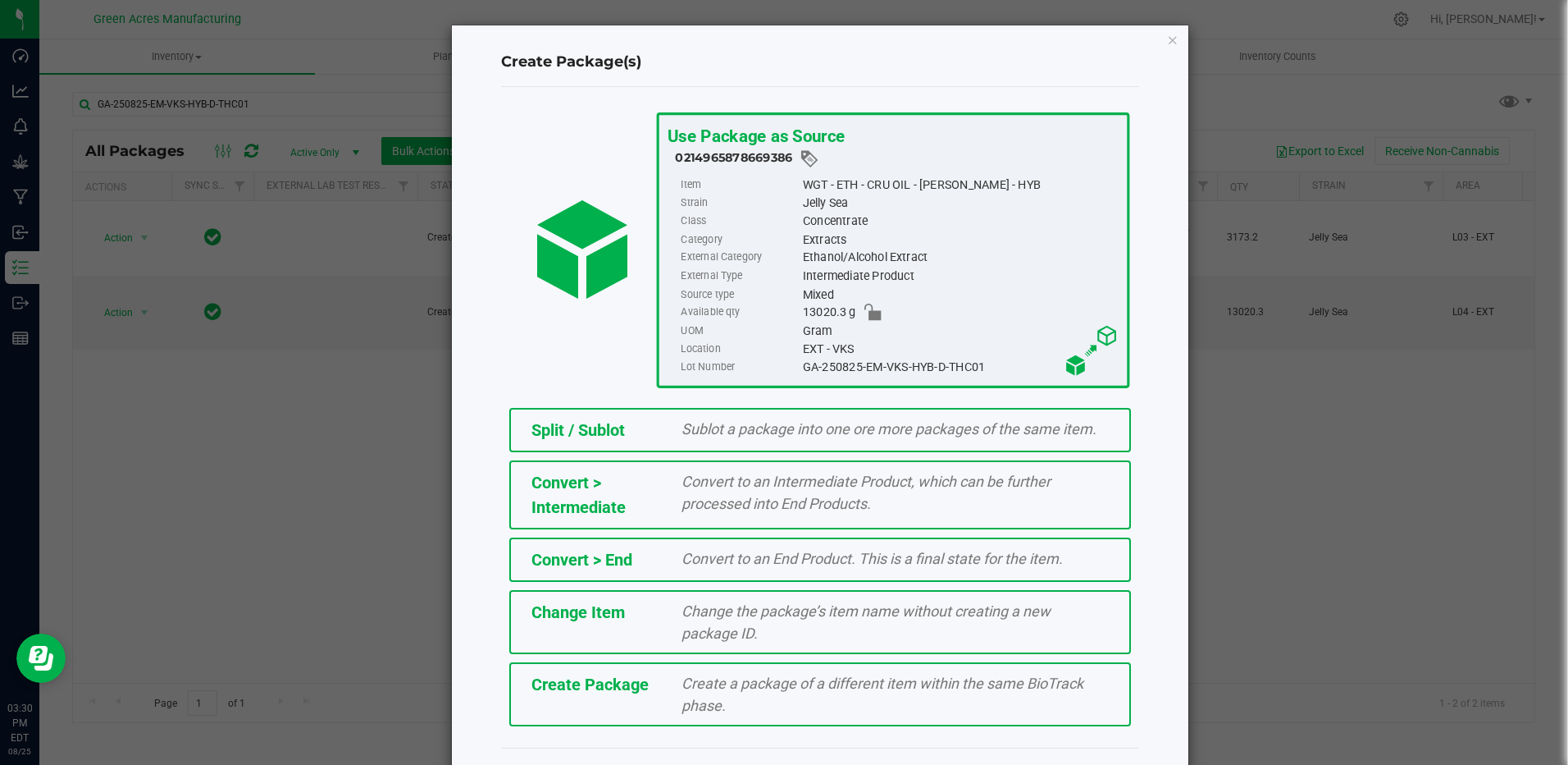
scroll to position [36, 0]
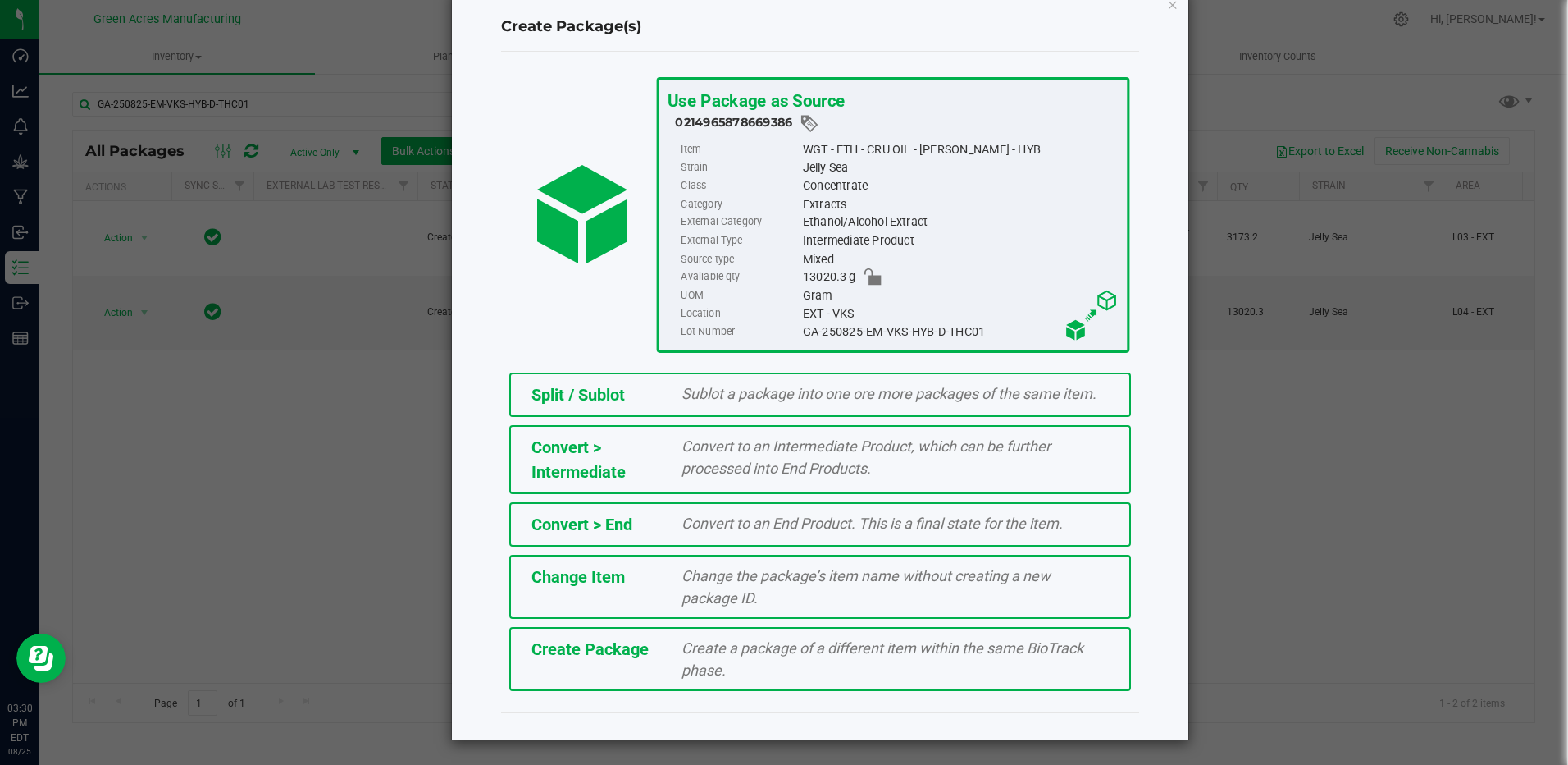
click at [617, 654] on span "Create Package" at bounding box center [589, 648] width 118 height 19
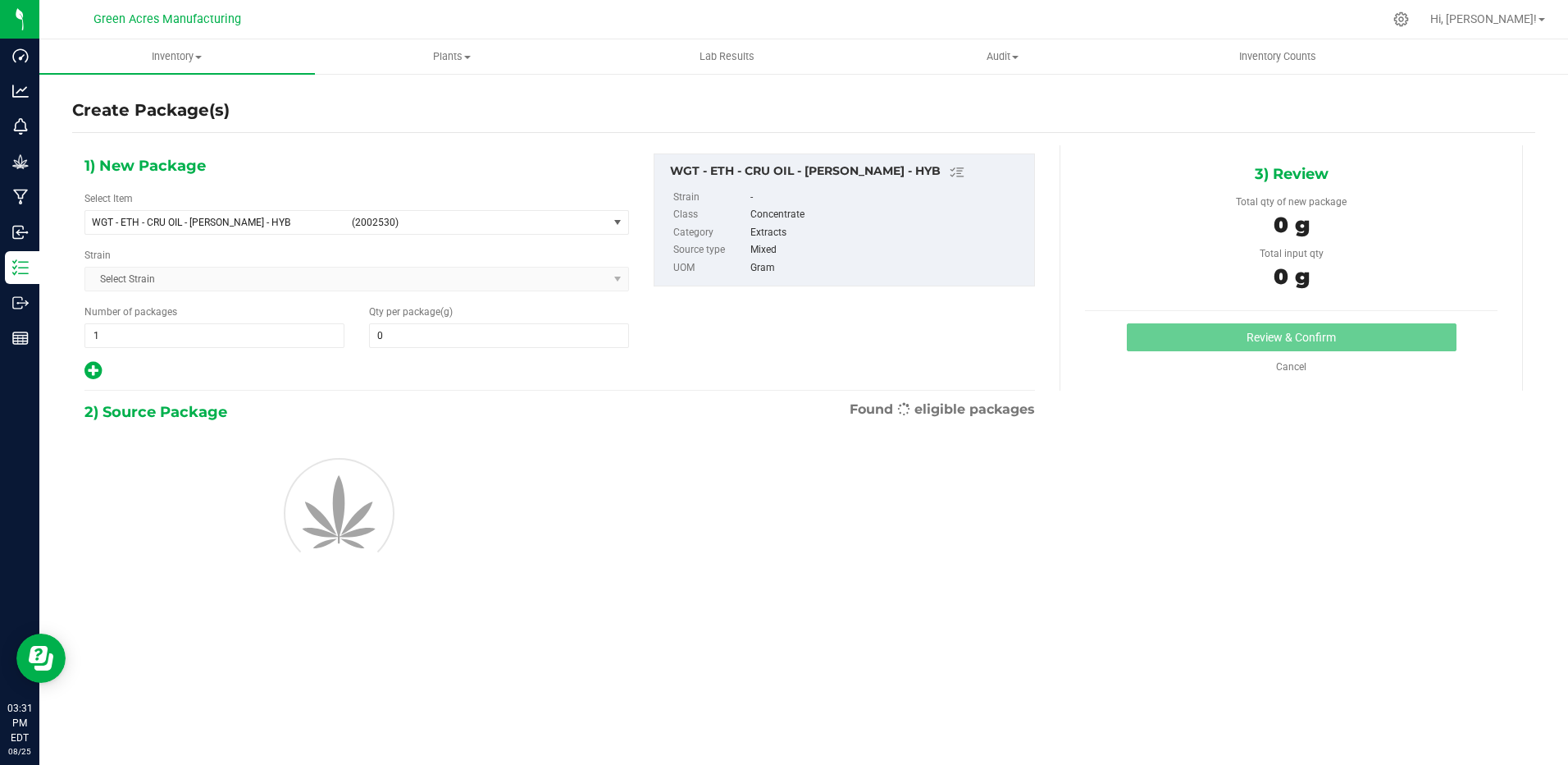
type input "0.0000"
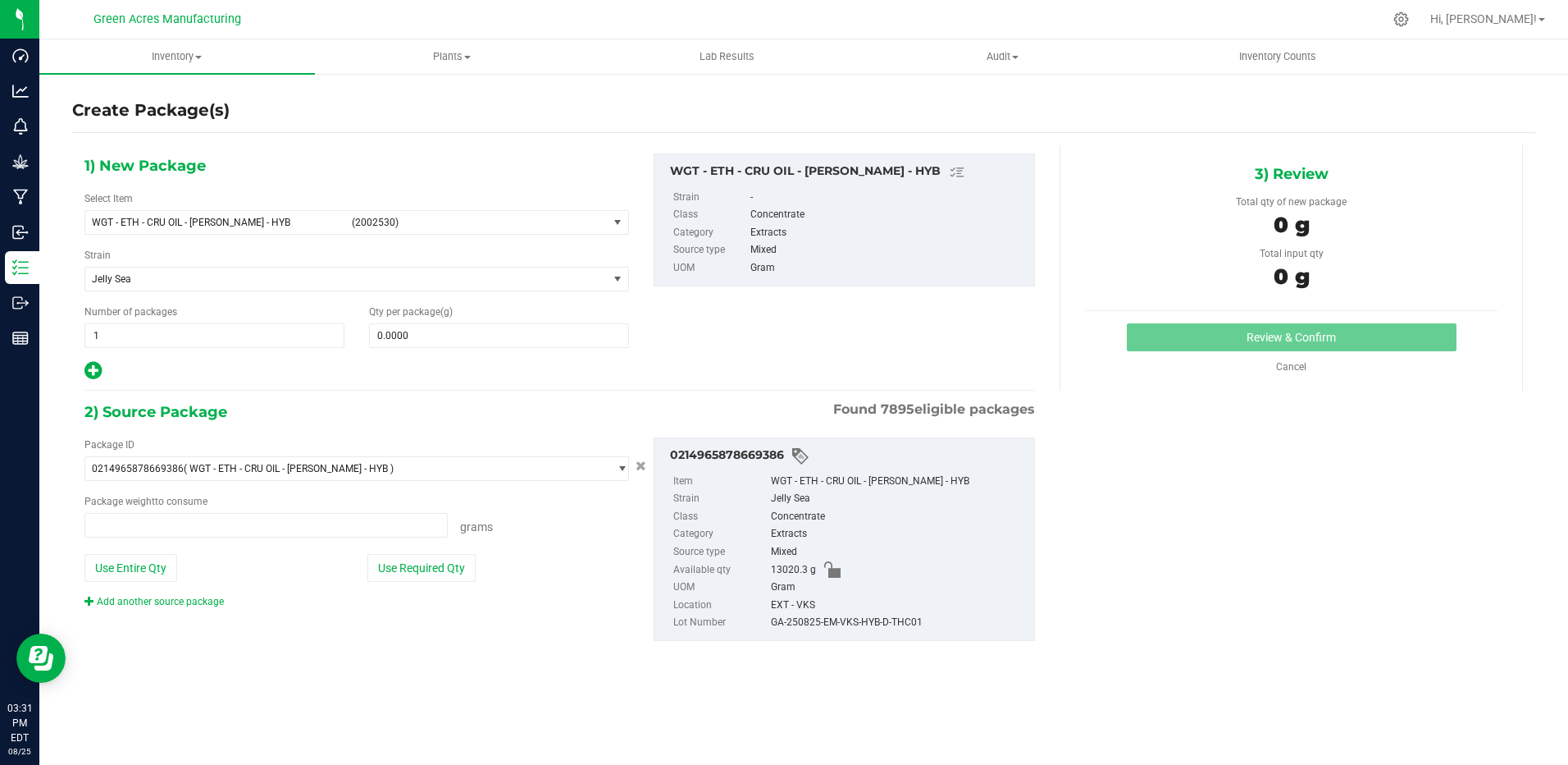
type input "0.0000 g"
click at [321, 217] on span "WGT - ETH - CRU OIL - [PERSON_NAME] - HYB" at bounding box center [217, 223] width 249 height 12
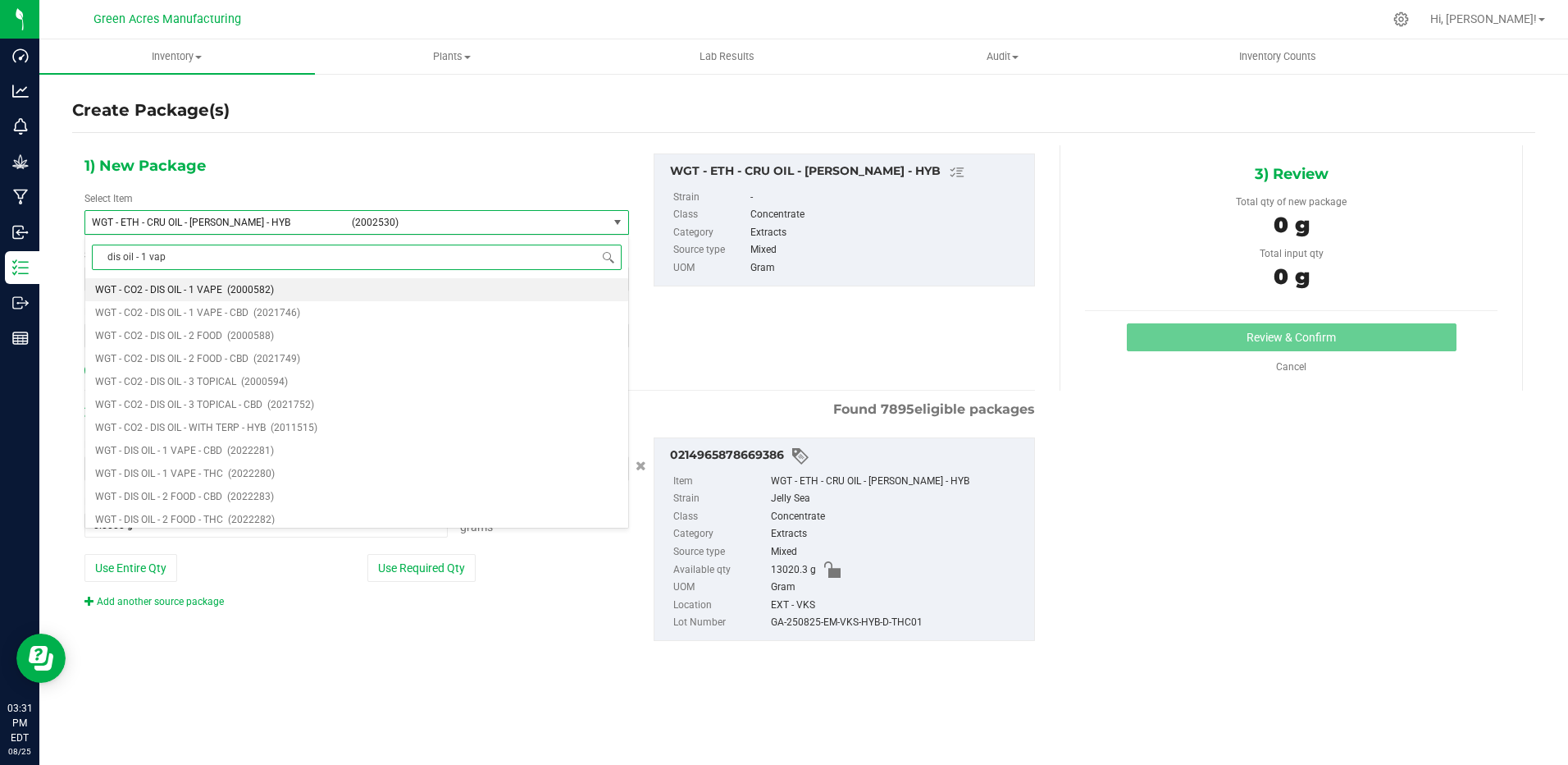
type input "dis oil - 1 vape"
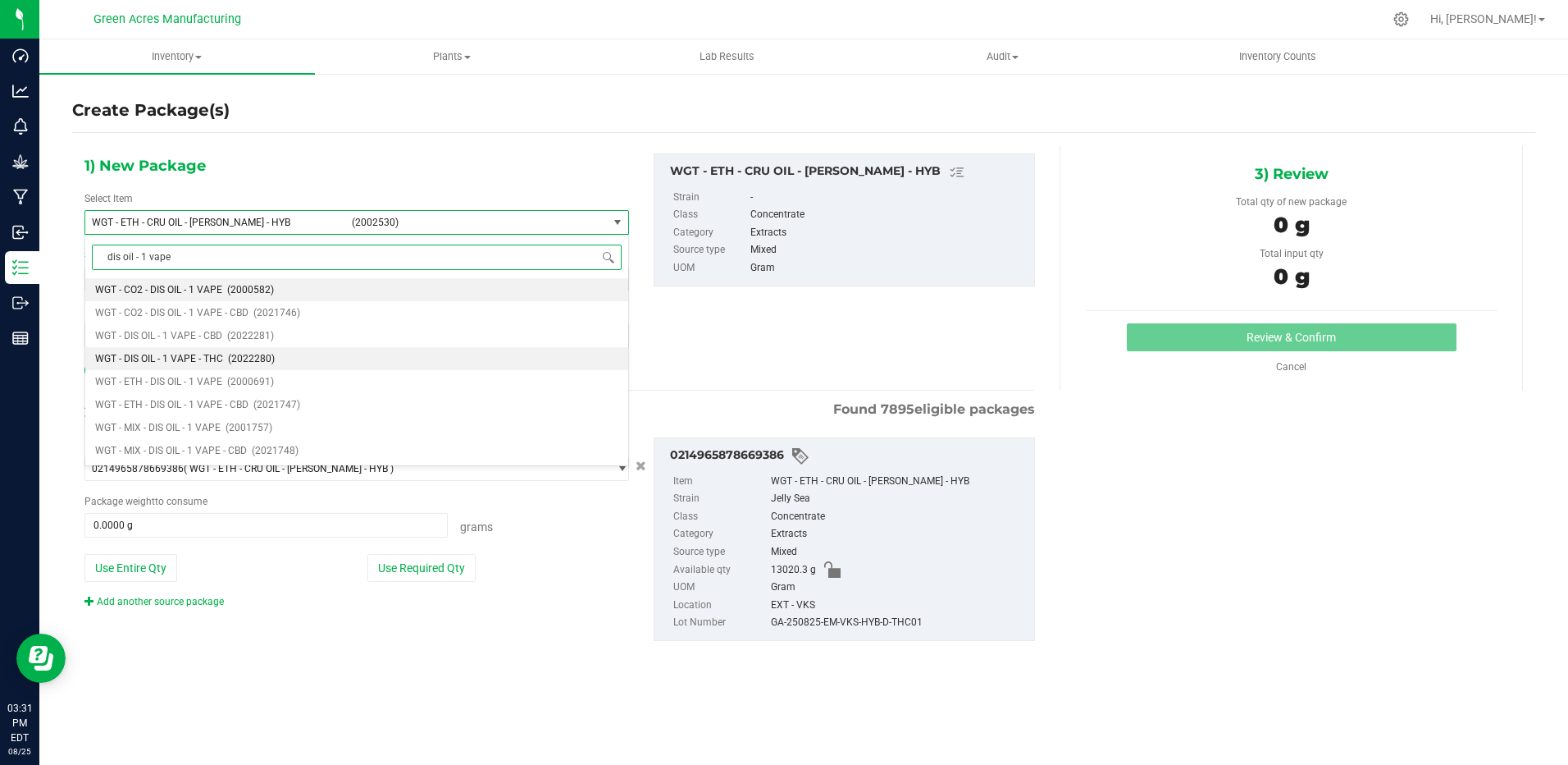
click at [227, 356] on li "WGT - DIS OIL - 1 VAPE - THC (2022280)" at bounding box center [357, 358] width 543 height 23
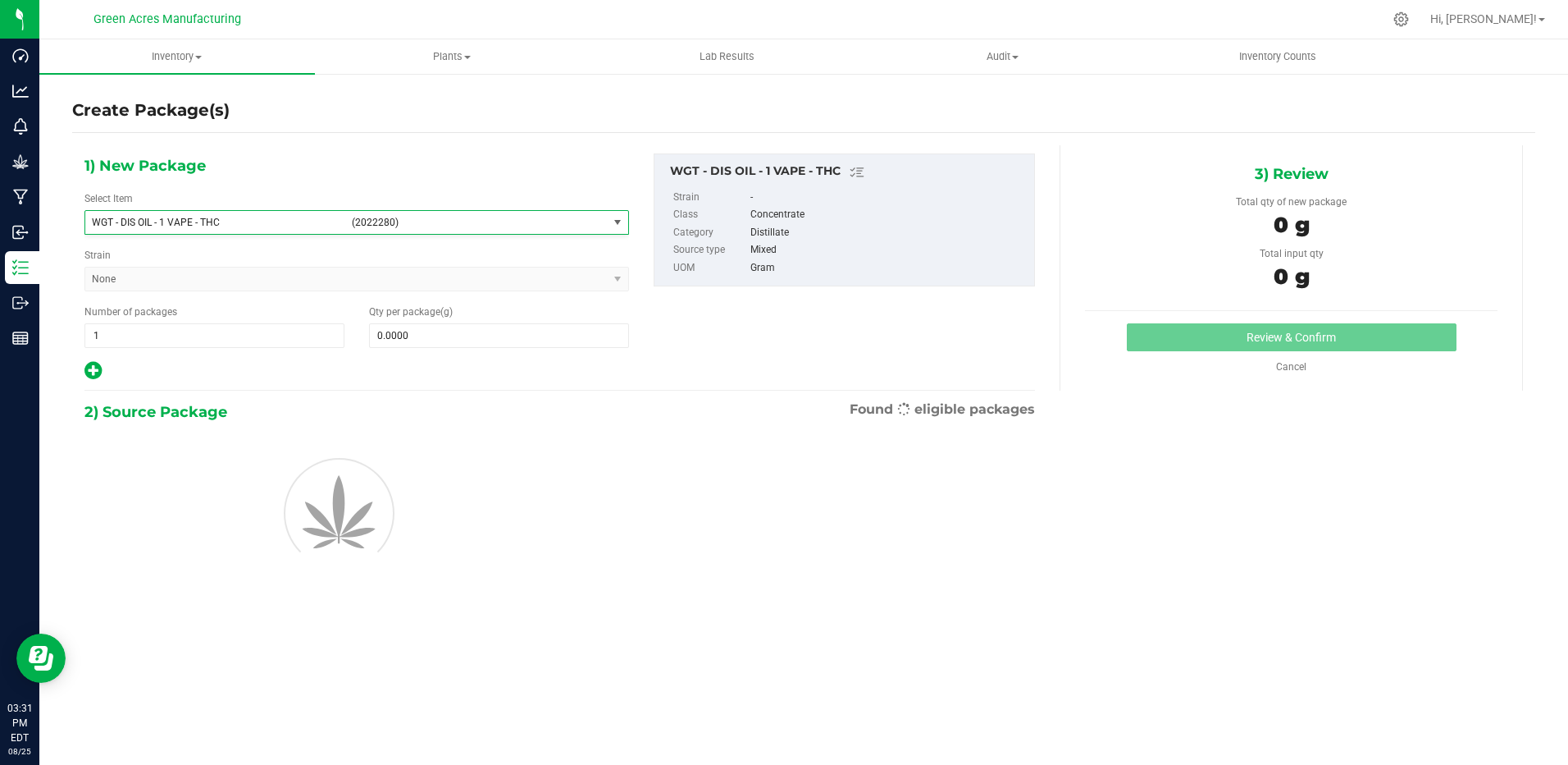
type input "0.0000"
click at [430, 340] on span at bounding box center [498, 335] width 260 height 25
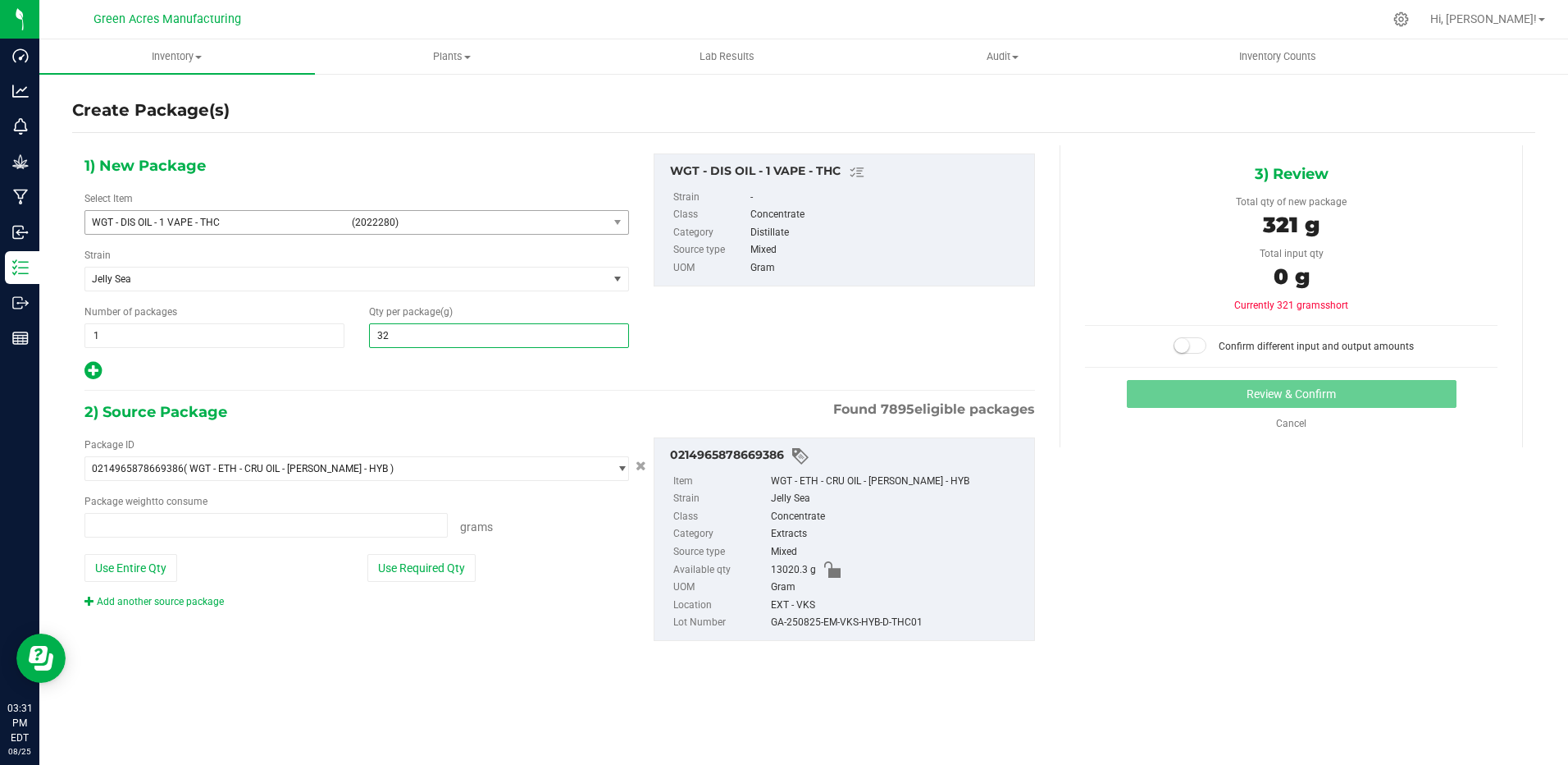
type input "321"
type input "0.0000 g"
type input "3219.4"
type input "3,219.4000"
click at [432, 562] on button "Use Required Qty" at bounding box center [421, 568] width 108 height 28
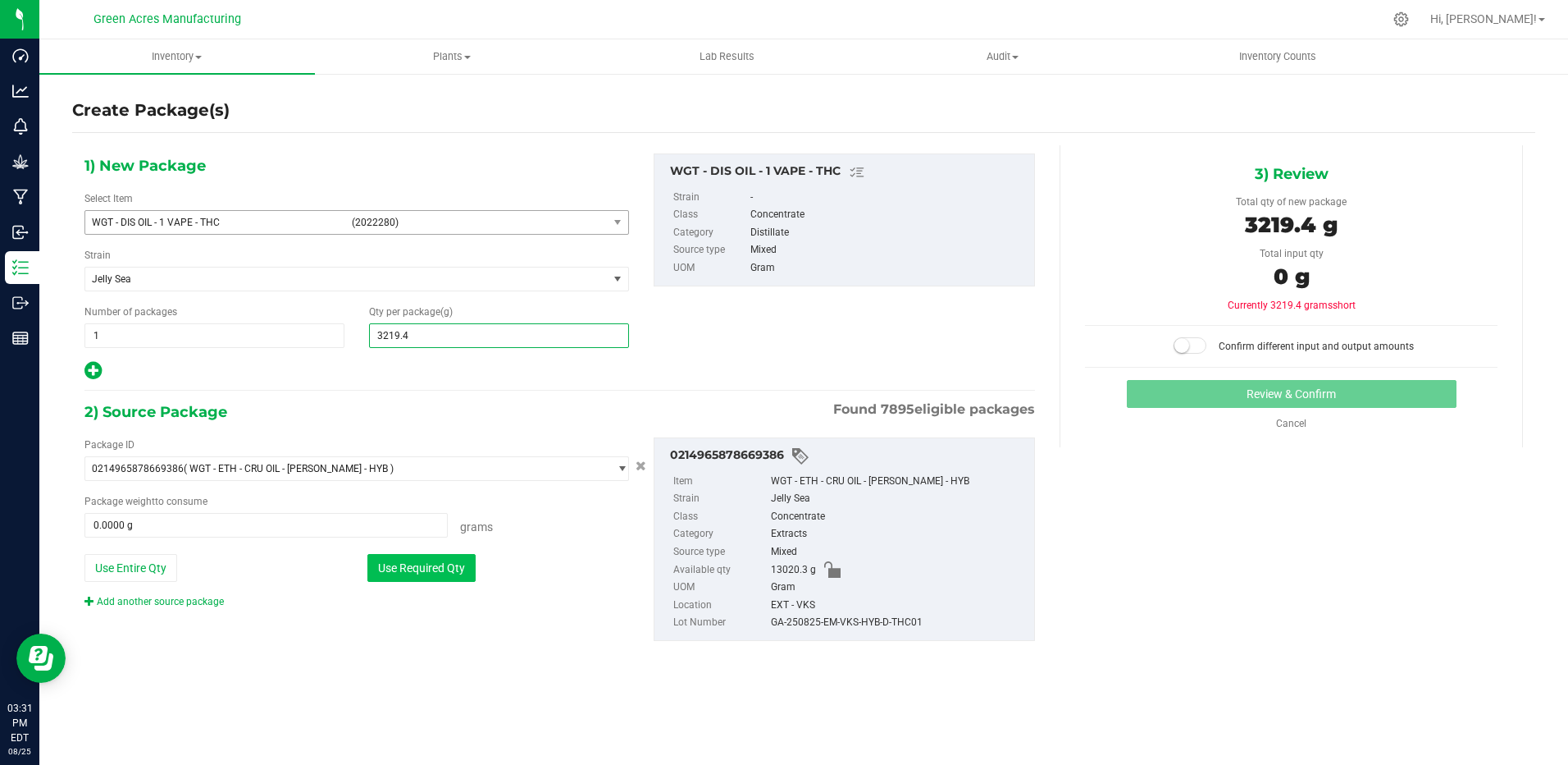
type input "3219.4000 g"
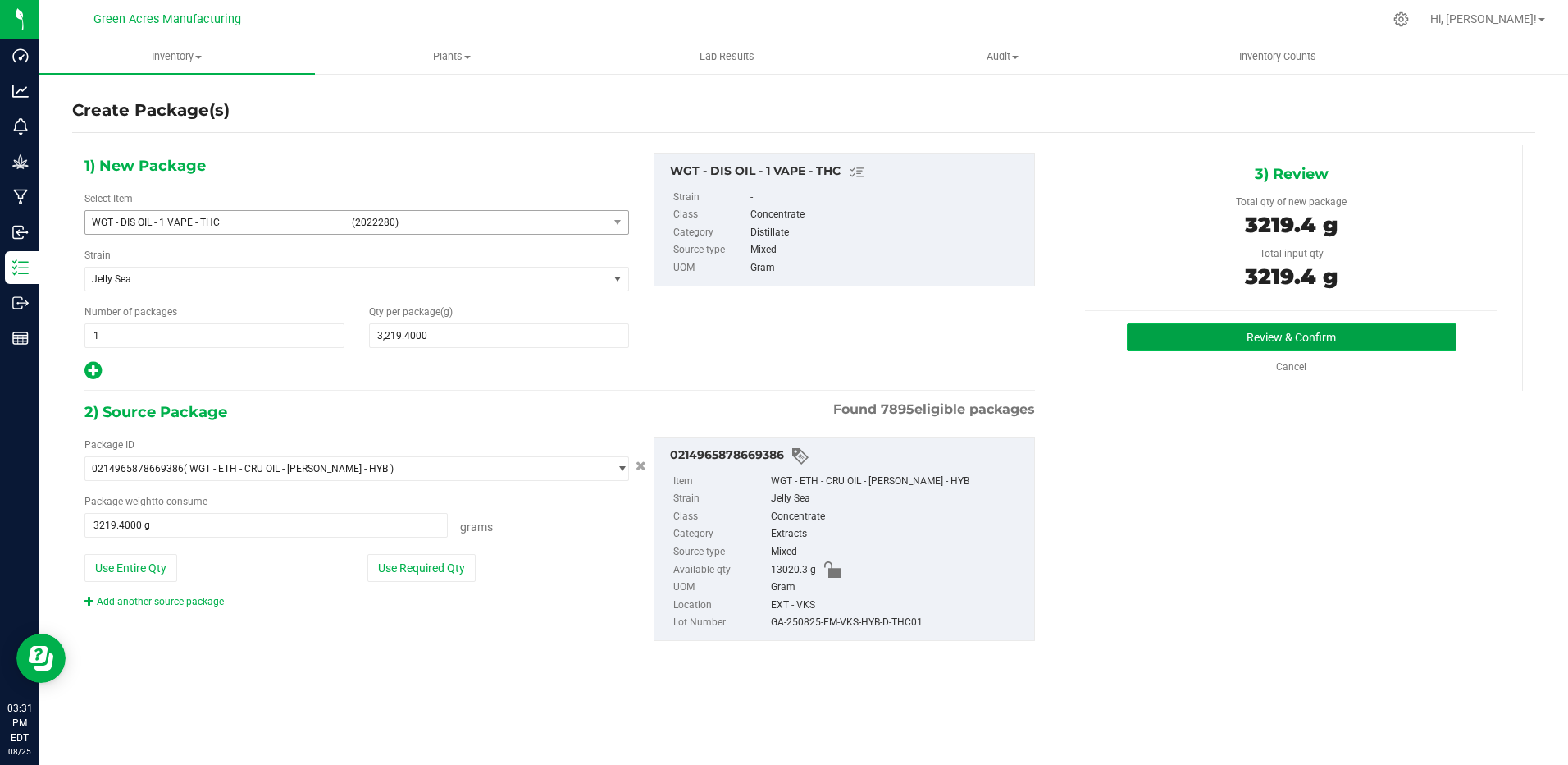
click at [1149, 342] on button "Review & Confirm" at bounding box center [1292, 337] width 330 height 28
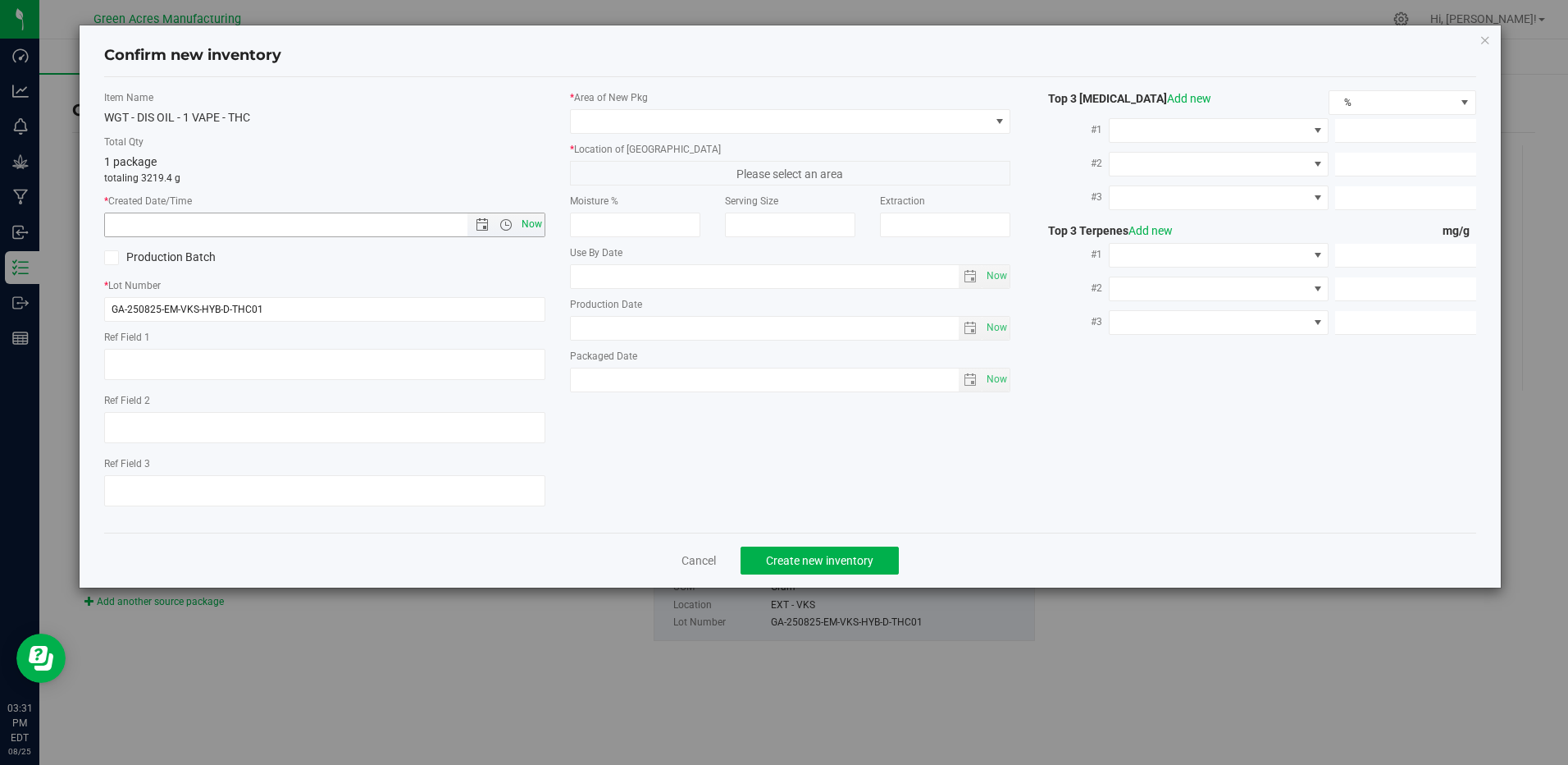
click at [535, 227] on span "Now" at bounding box center [531, 224] width 28 height 24
type input "[DATE] 3:31 PM"
click at [360, 324] on div "Item Name WGT - DIS OIL - 1 VAPE - THC Total Qty 1 package totaling 3219.4 g * …" at bounding box center [325, 305] width 465 height 429
click at [365, 315] on input "GA-250825-EM-VKS-HYB-D-THC01" at bounding box center [324, 309] width 441 height 25
type input "GA-250825-EM-VKS-HYB-D-THC01-D1B"
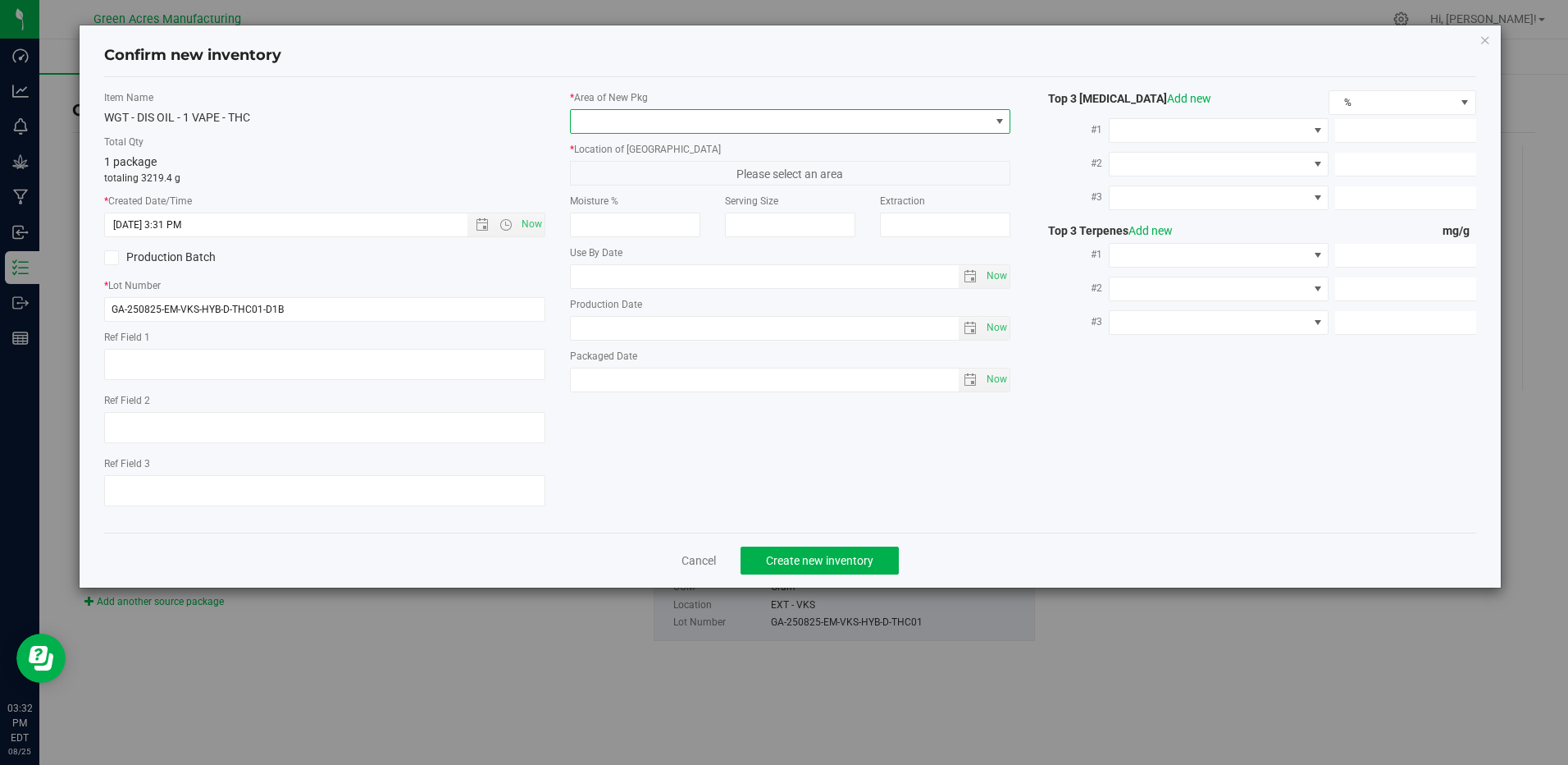
click at [841, 129] on span at bounding box center [780, 121] width 419 height 23
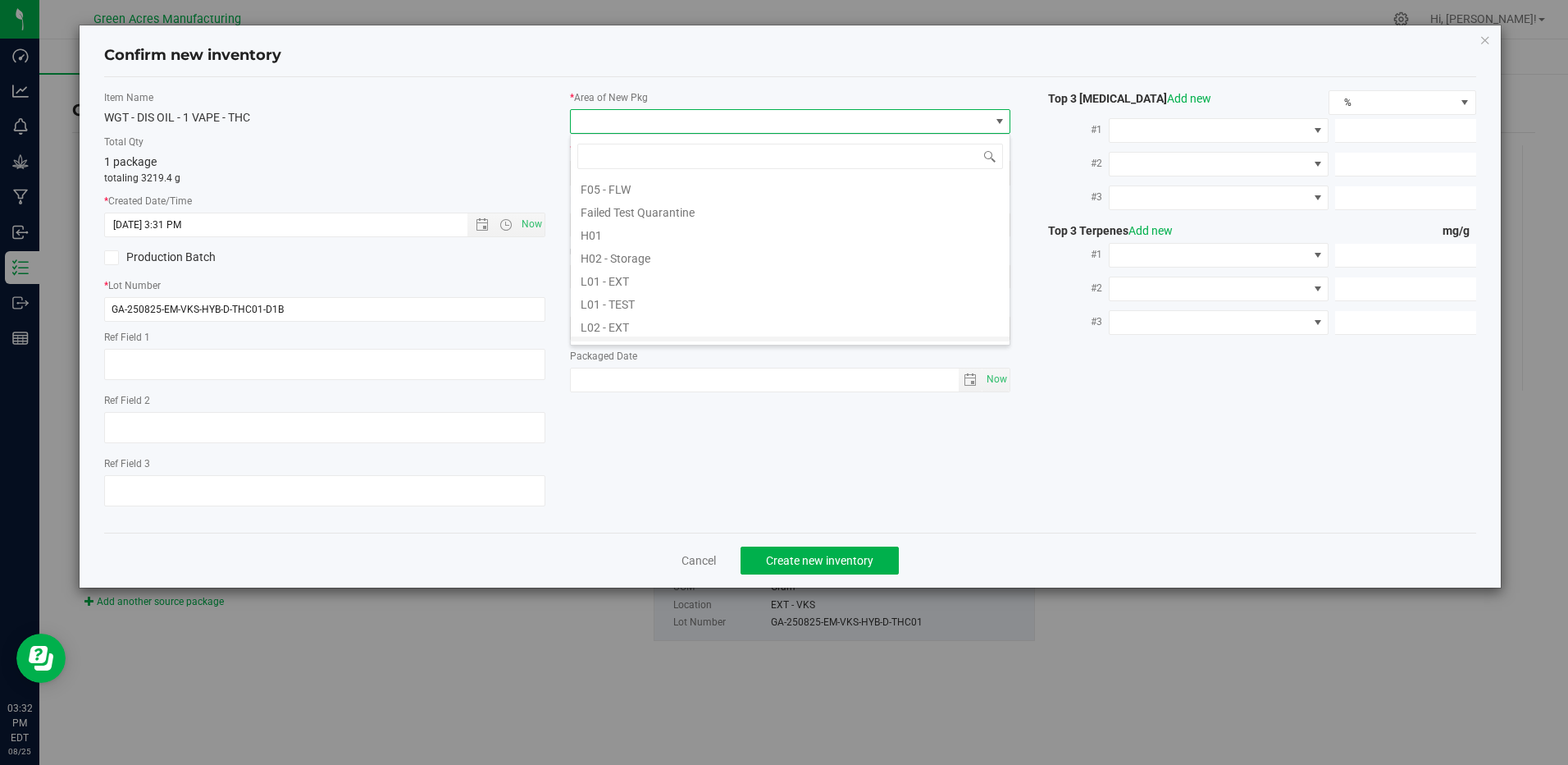
scroll to position [246, 0]
click at [630, 305] on li "L03 - EXT" at bounding box center [790, 310] width 439 height 23
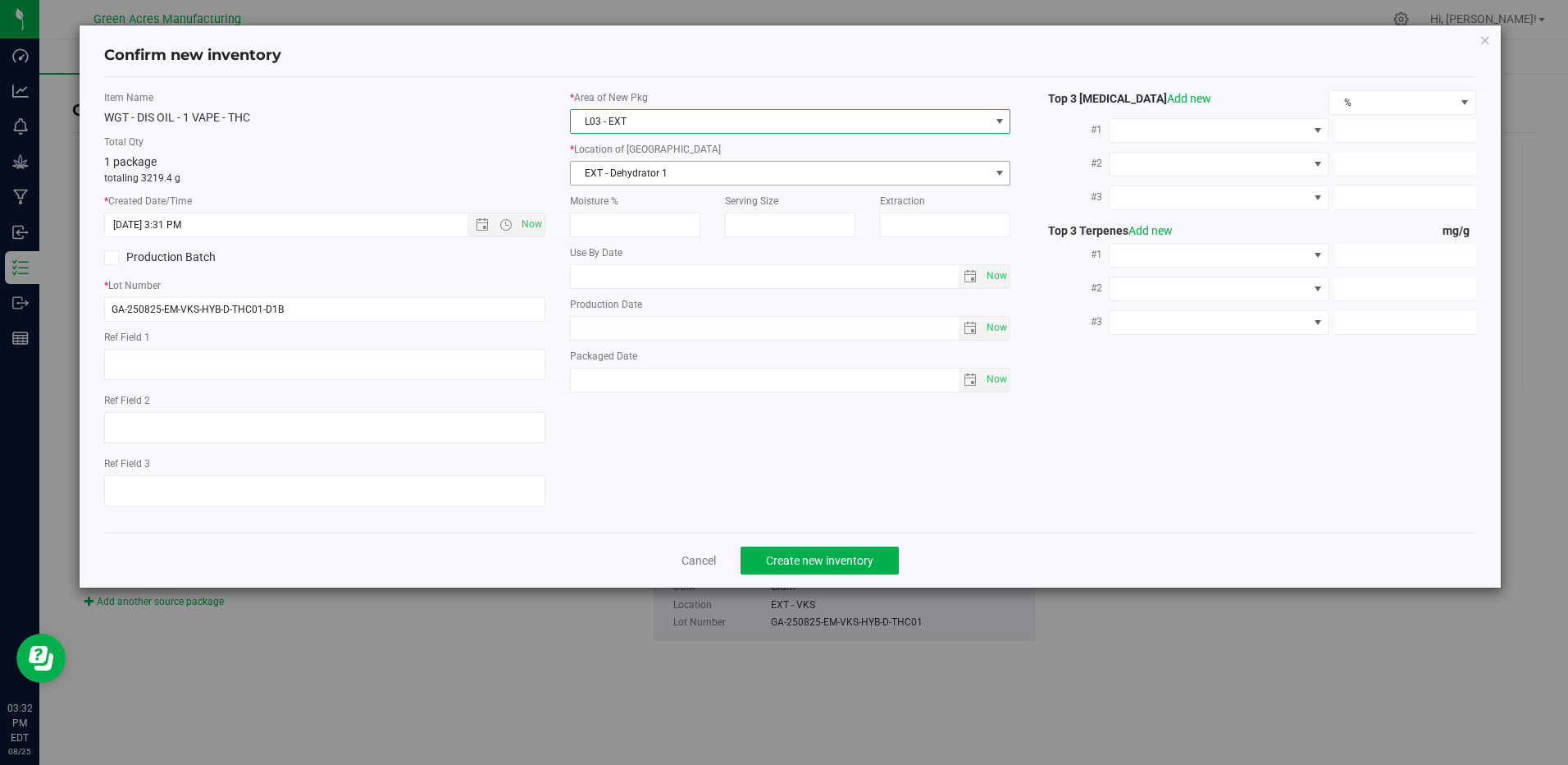
click at [674, 174] on span "EXT - Dehydrator 1" at bounding box center [780, 173] width 419 height 23
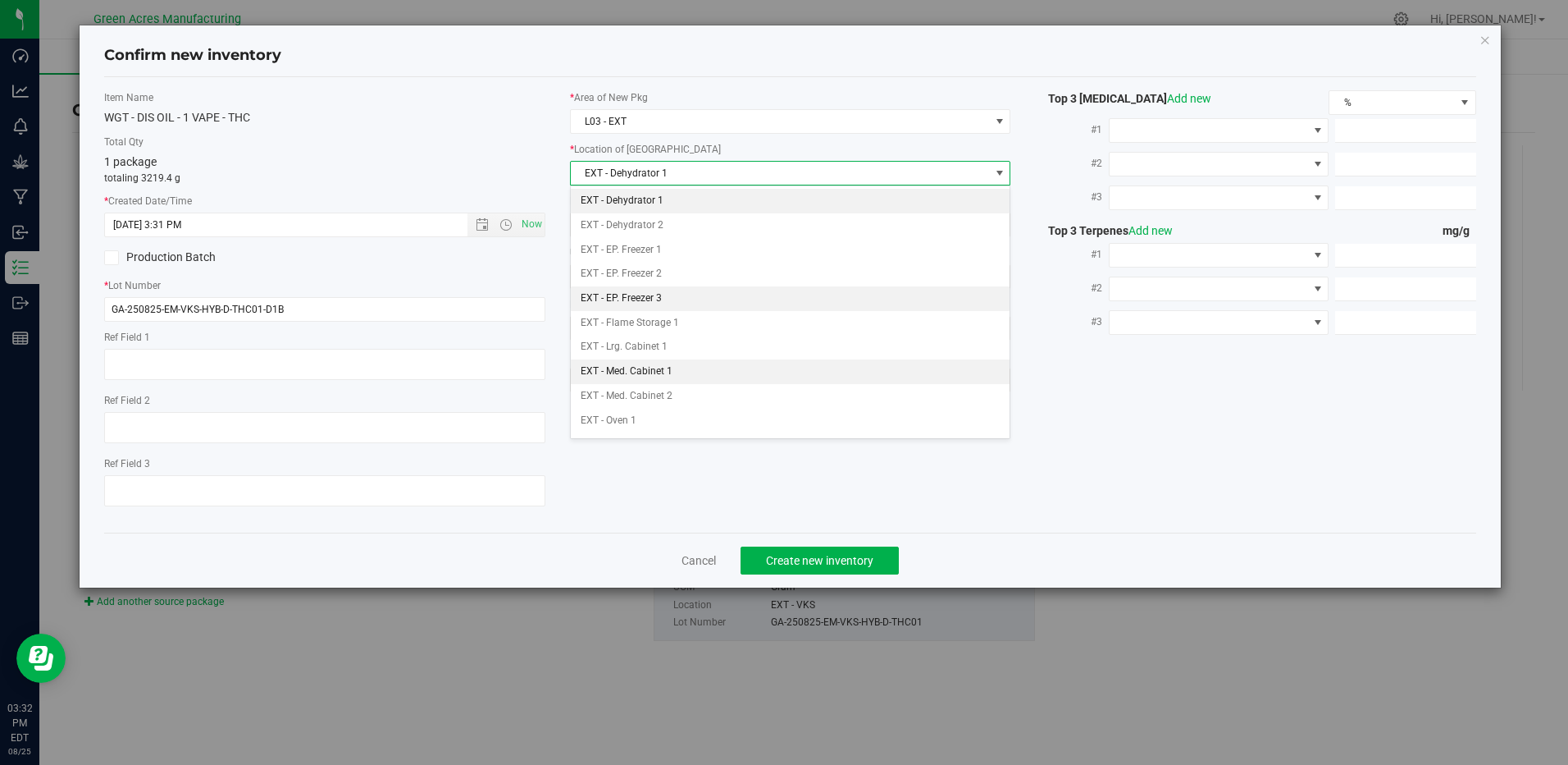
drag, startPoint x: 639, startPoint y: 360, endPoint x: 644, endPoint y: 372, distance: 13.0
click at [642, 368] on \}\}_listbox "EXT - Dehydrator 1 EXT - Dehydrator 2 EXT - EP. Freezer 1 EXT - EP. Freezer 2 E…" at bounding box center [790, 469] width 439 height 561
click at [645, 382] on li "EXT - Med. Cabinet 1" at bounding box center [790, 371] width 439 height 25
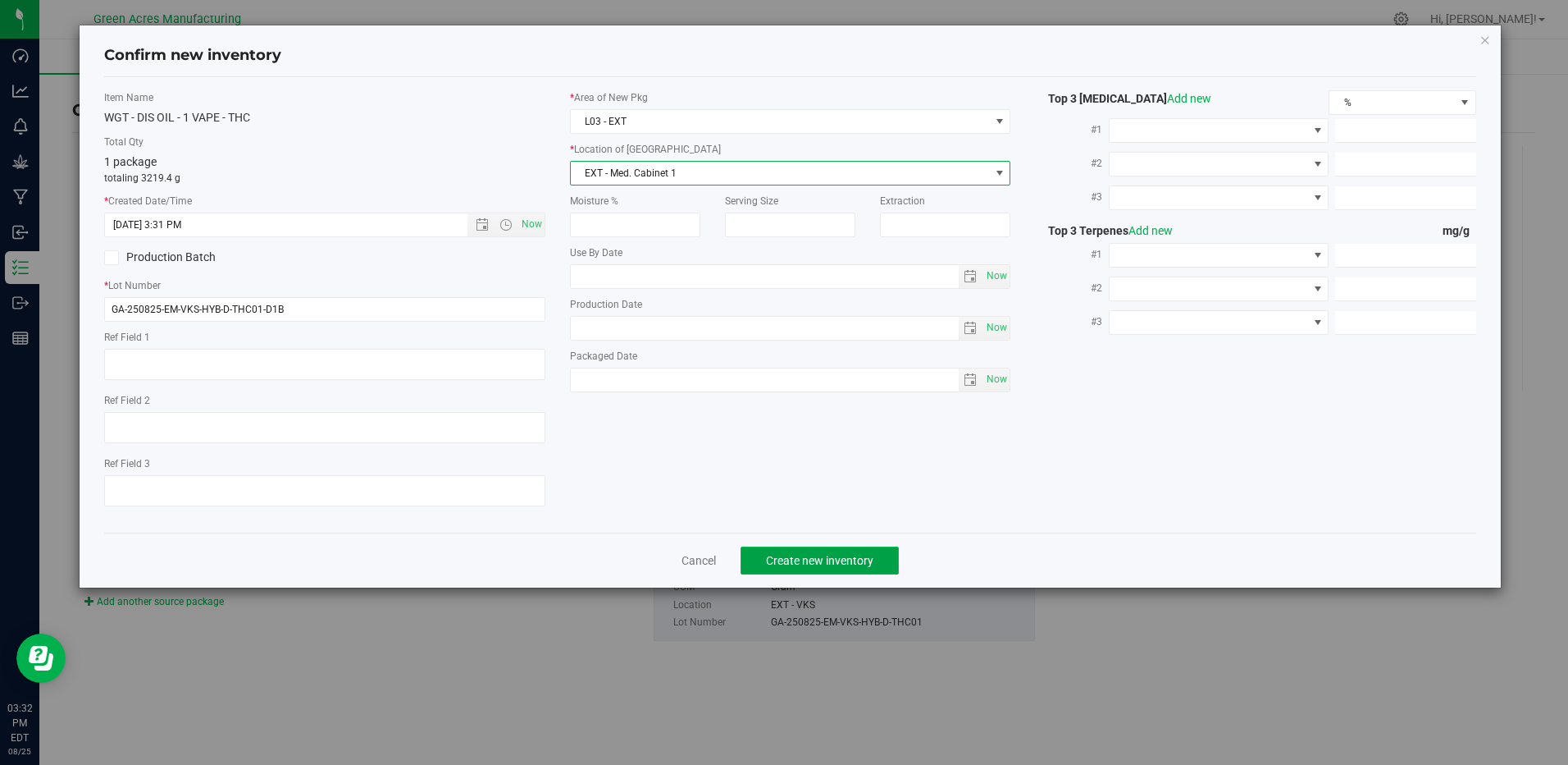
click at [849, 568] on button "Create new inventory" at bounding box center [820, 560] width 158 height 28
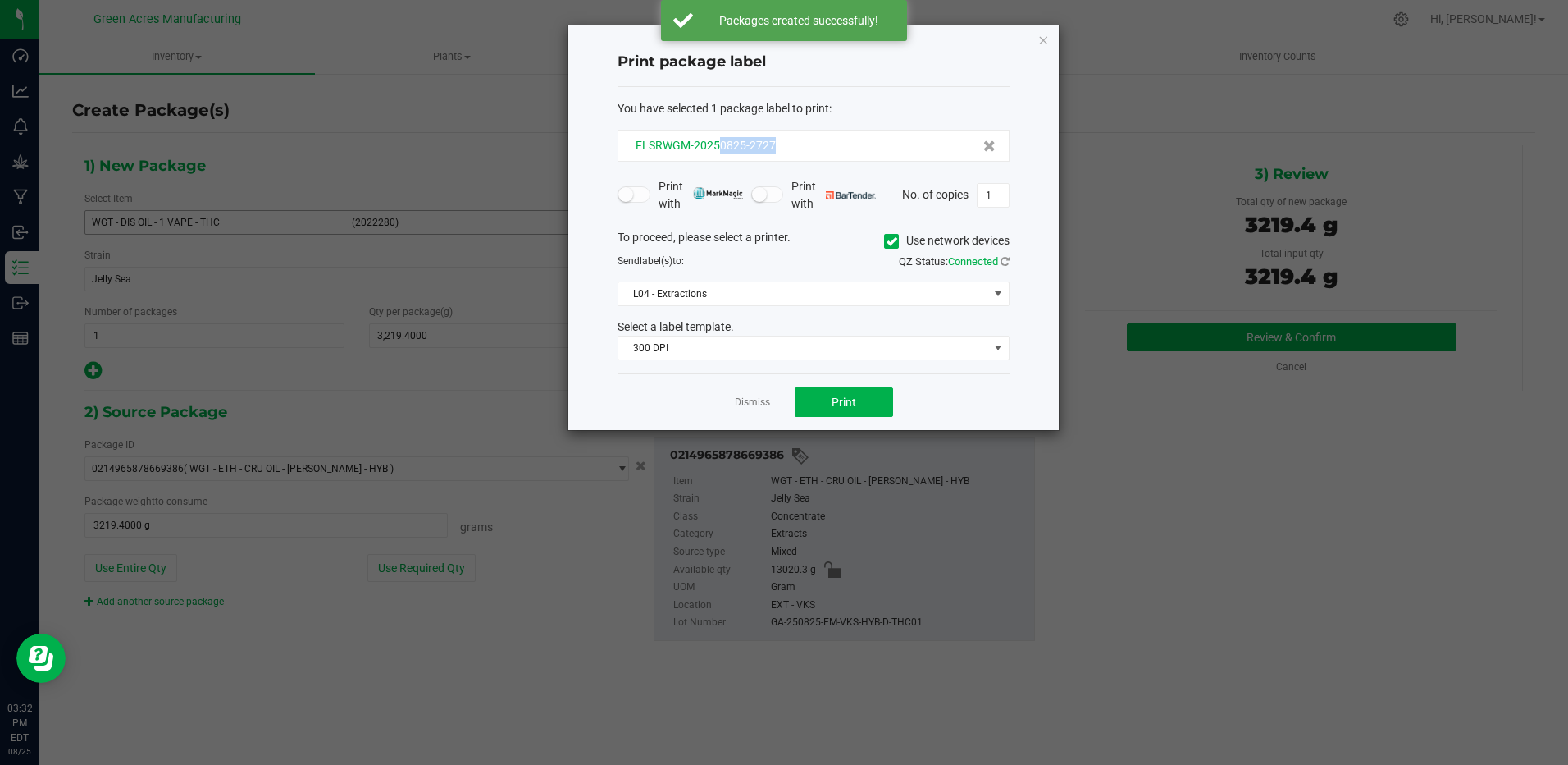
drag, startPoint x: 721, startPoint y: 144, endPoint x: 794, endPoint y: 149, distance: 73.2
click at [794, 149] on div "FLSRWGM-20250825-2727" at bounding box center [814, 146] width 365 height 17
drag, startPoint x: 794, startPoint y: 149, endPoint x: 763, endPoint y: 150, distance: 31.0
copy span "0825-2727"
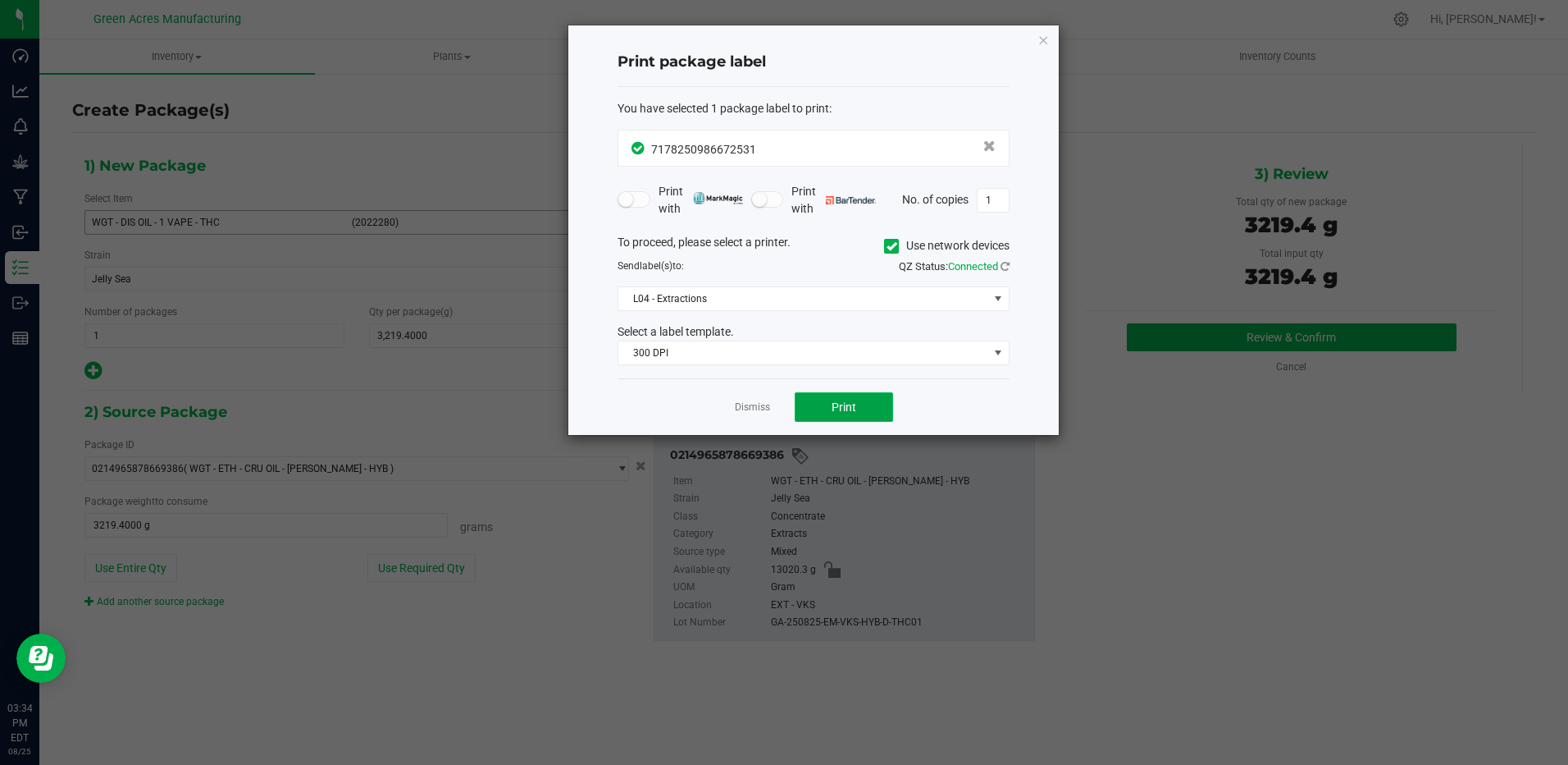
click at [852, 418] on button "Print" at bounding box center [844, 407] width 98 height 30
click at [858, 411] on button "Print" at bounding box center [844, 407] width 98 height 30
click at [1324, 619] on ngb-modal-window "Print package label You have selected 1 package label to print : 71782509866725…" at bounding box center [784, 382] width 1568 height 765
